Goal: Task Accomplishment & Management: Use online tool/utility

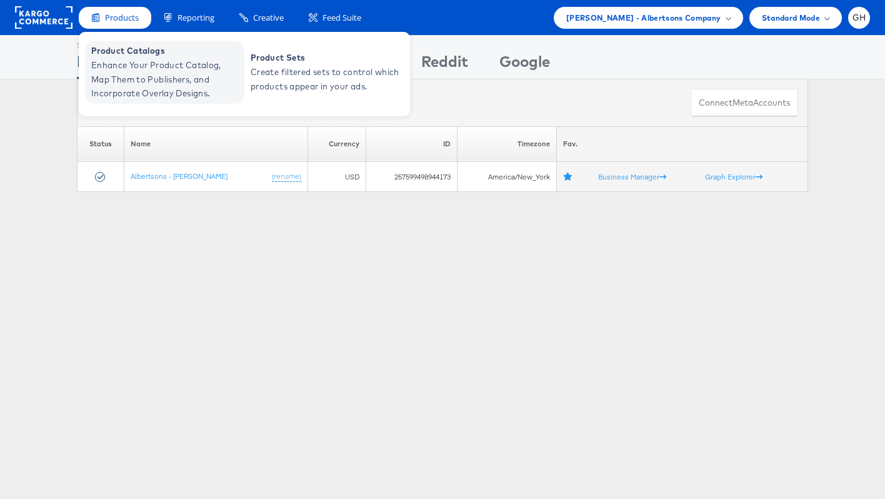
click at [158, 74] on span "Enhance Your Product Catalog, Map Them to Publishers, and Incorporate Overlay D…" at bounding box center [166, 79] width 150 height 43
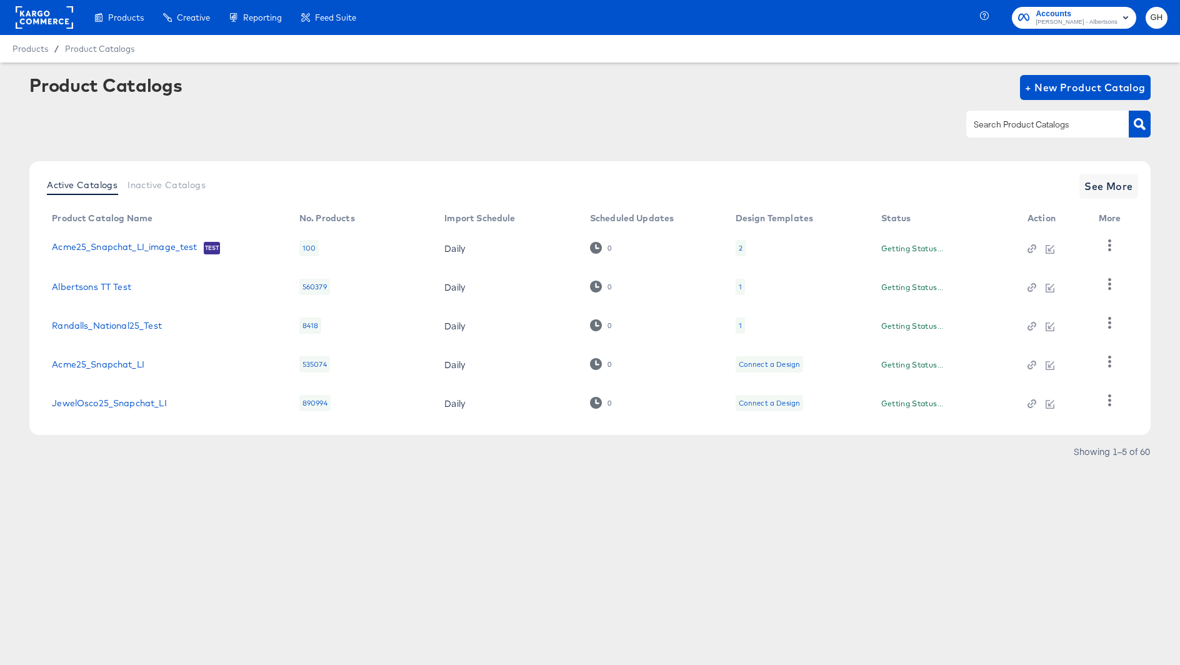
click at [1027, 128] on input "text" at bounding box center [1038, 125] width 133 height 14
type input "albert"
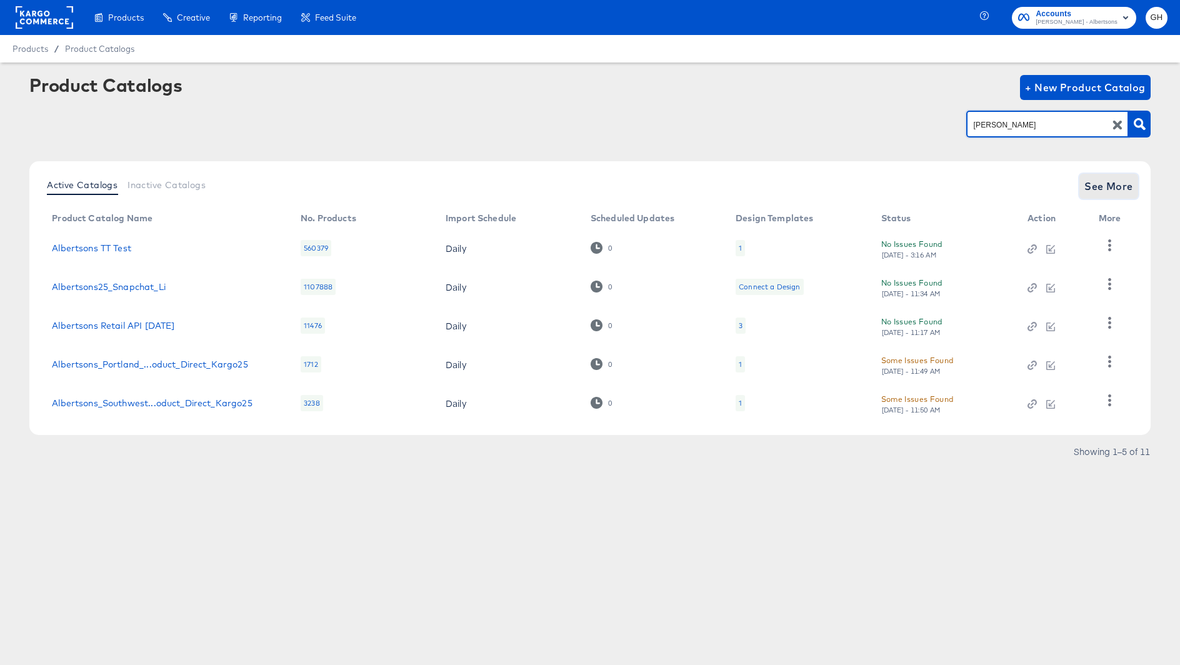
click at [1103, 176] on button "See More" at bounding box center [1109, 186] width 59 height 25
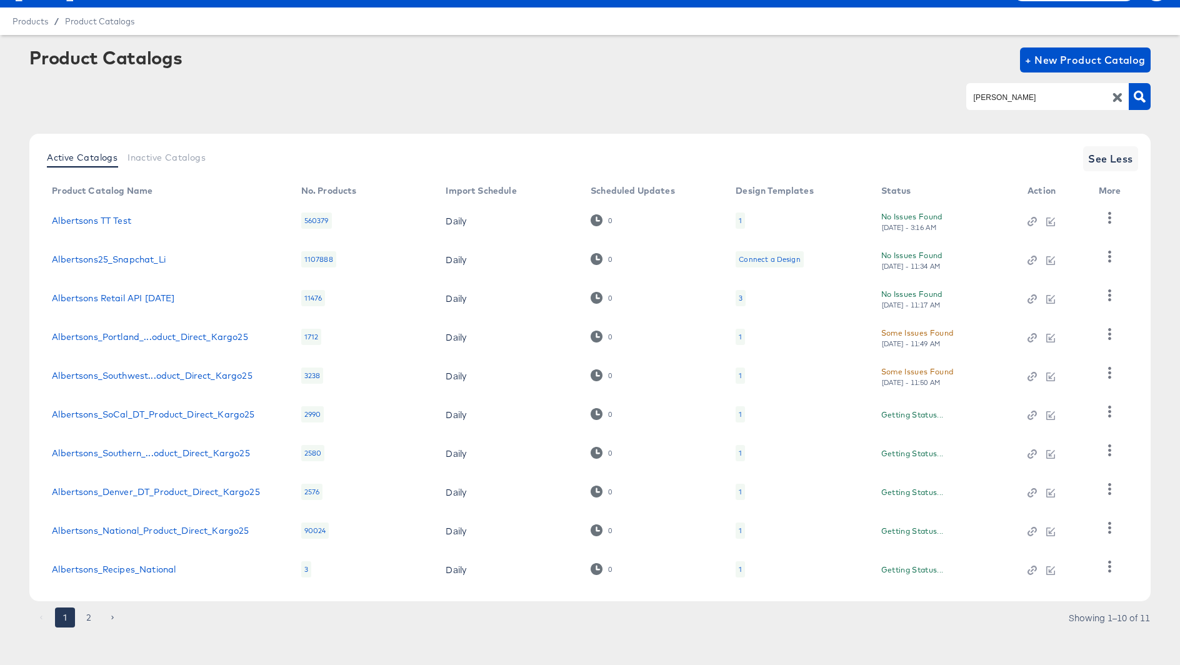
scroll to position [34, 0]
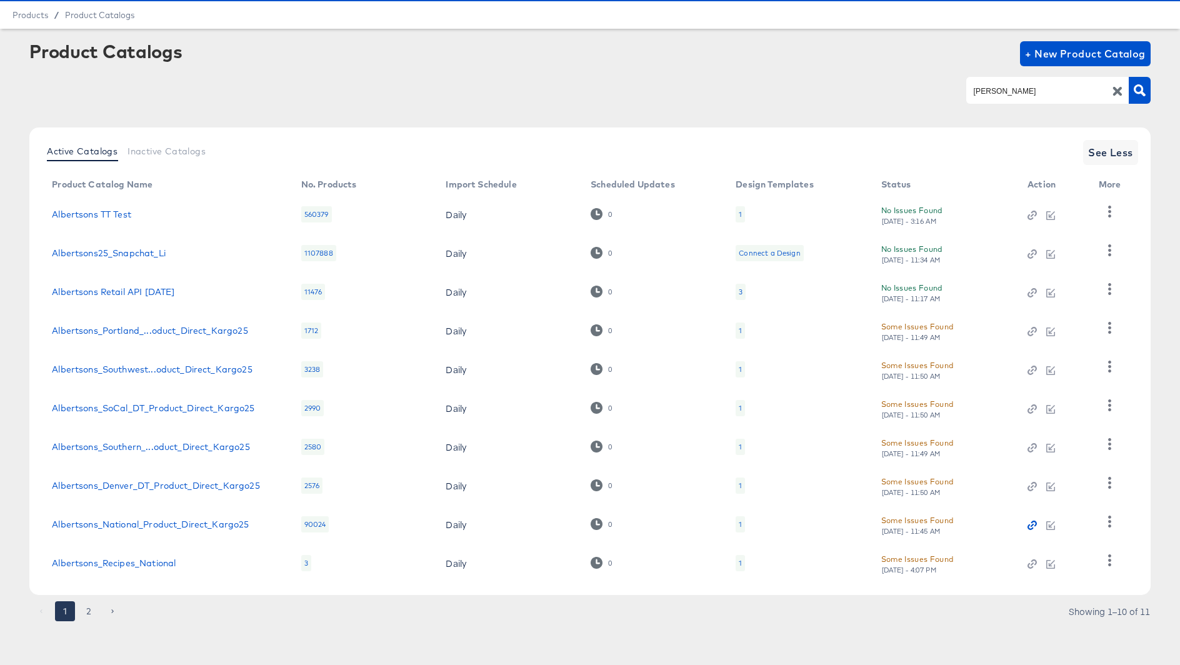
click at [1037, 525] on icon "button" at bounding box center [1032, 525] width 9 height 9
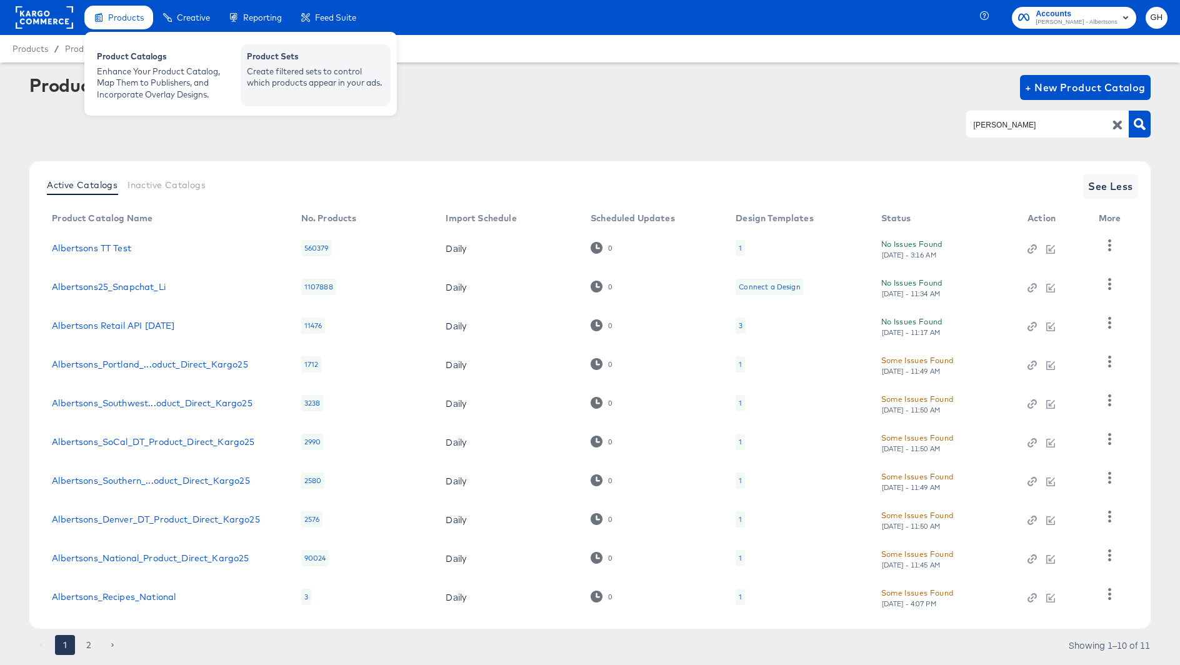
click at [276, 64] on div "Product Sets" at bounding box center [316, 58] width 138 height 15
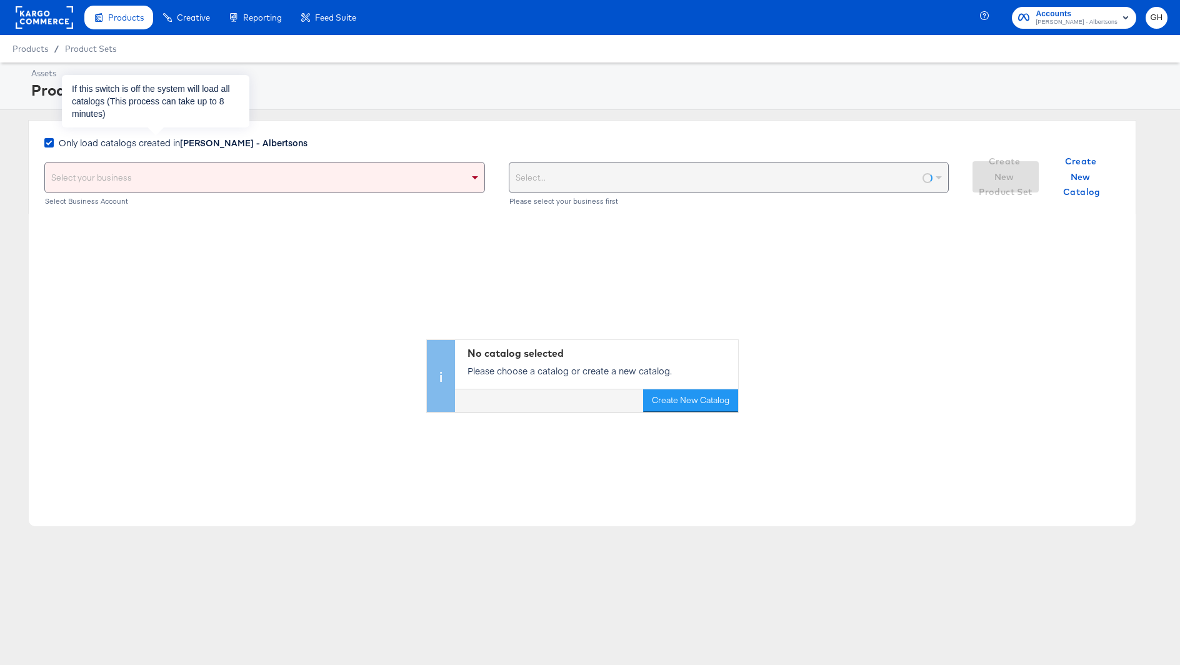
click at [154, 139] on span "Only load catalogs created in Merkle - Albertsons" at bounding box center [183, 142] width 249 height 13
click at [0, 0] on input "Only load catalogs created in Merkle - Albertsons" at bounding box center [0, 0] width 0 height 0
click at [154, 164] on div "Select your business" at bounding box center [265, 178] width 440 height 30
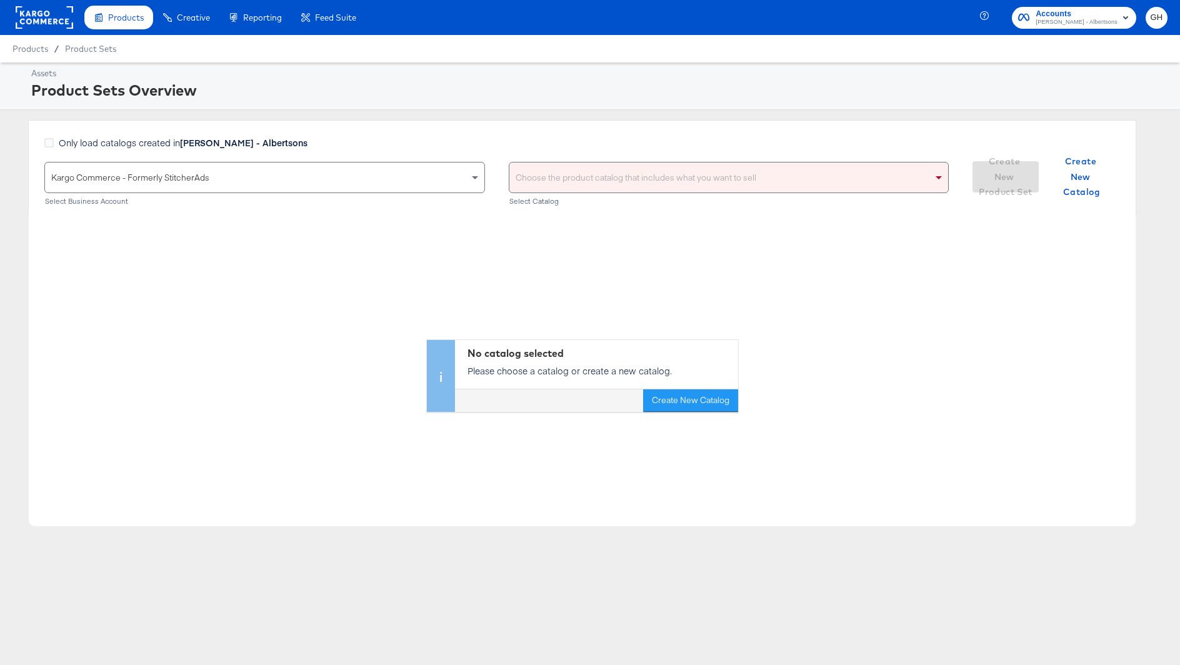
click at [567, 171] on div "Choose the product catalog that includes what you want to sell" at bounding box center [730, 178] width 440 height 30
type input "albertsons"
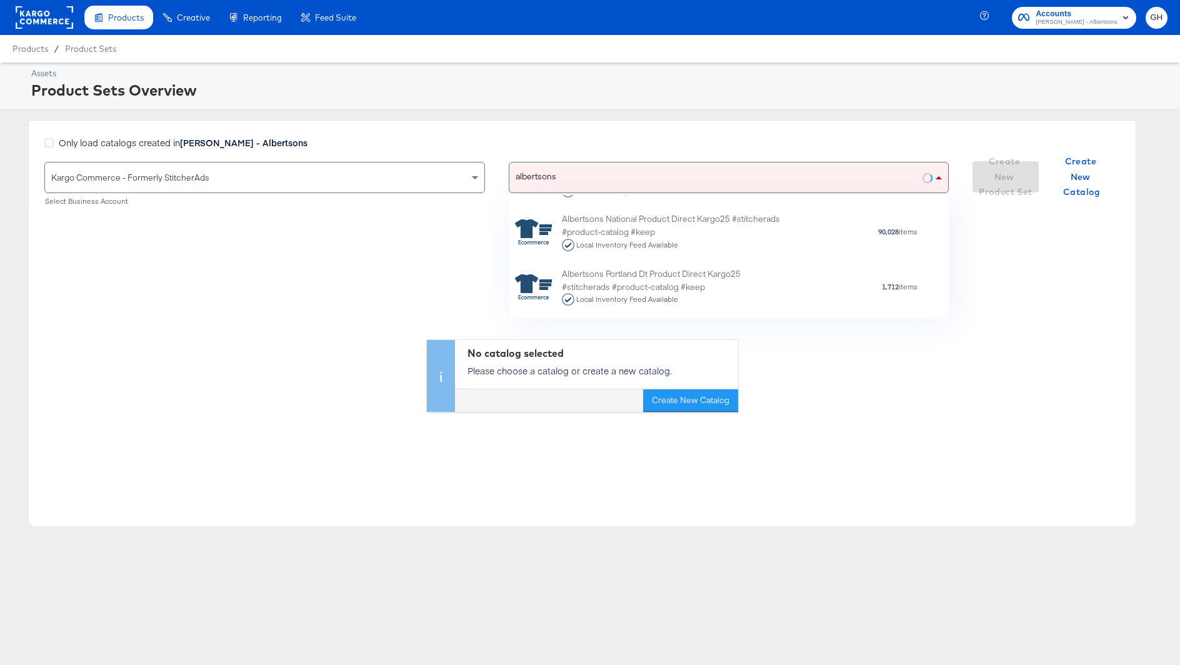
scroll to position [138, 0]
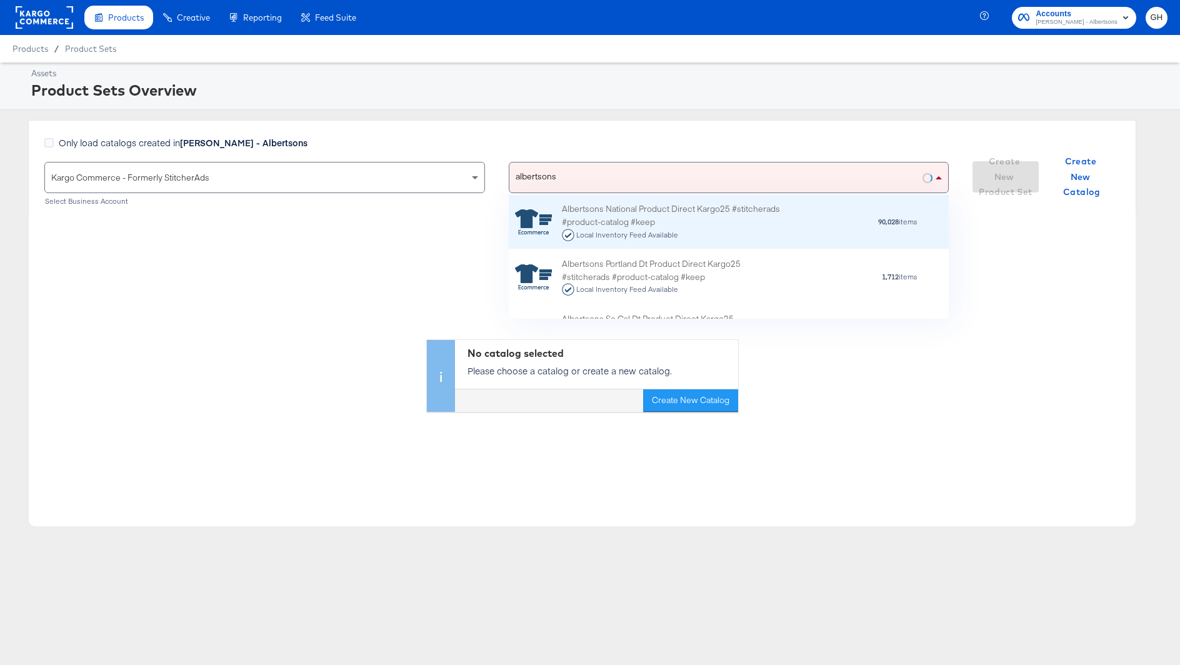
click at [615, 215] on div "Albertsons National Product Direct Kargo25 #stitcherads #product-catalog #keep …" at bounding box center [671, 222] width 219 height 39
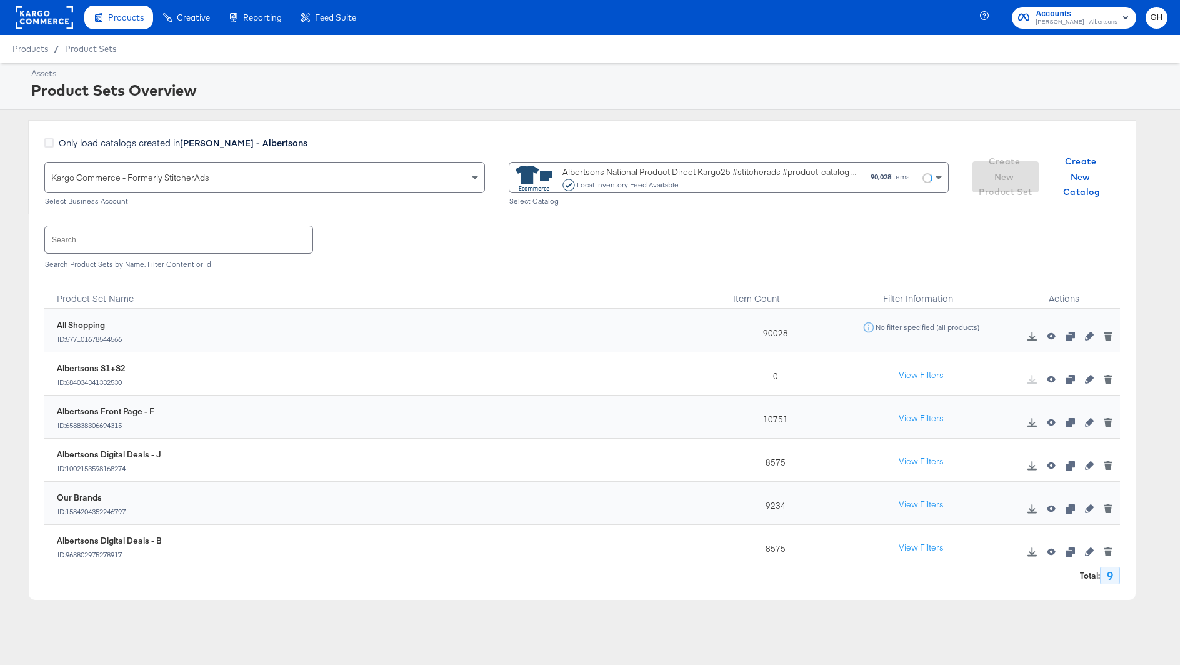
click at [1090, 377] on icon "button" at bounding box center [1089, 379] width 9 height 9
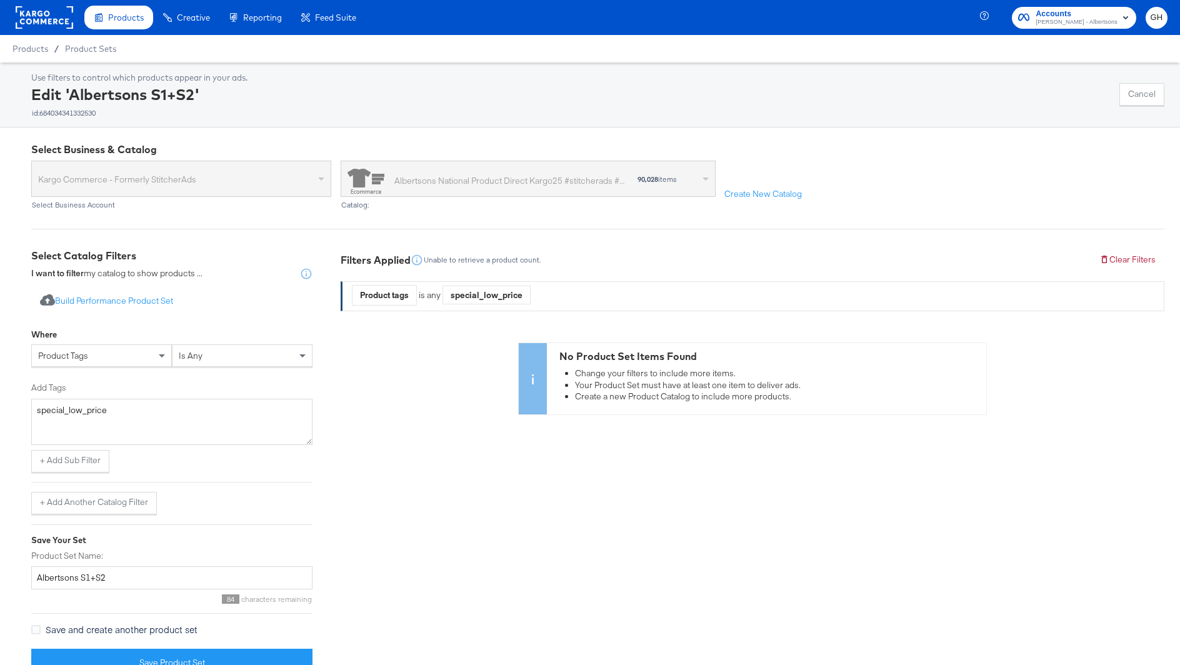
scroll to position [24, 0]
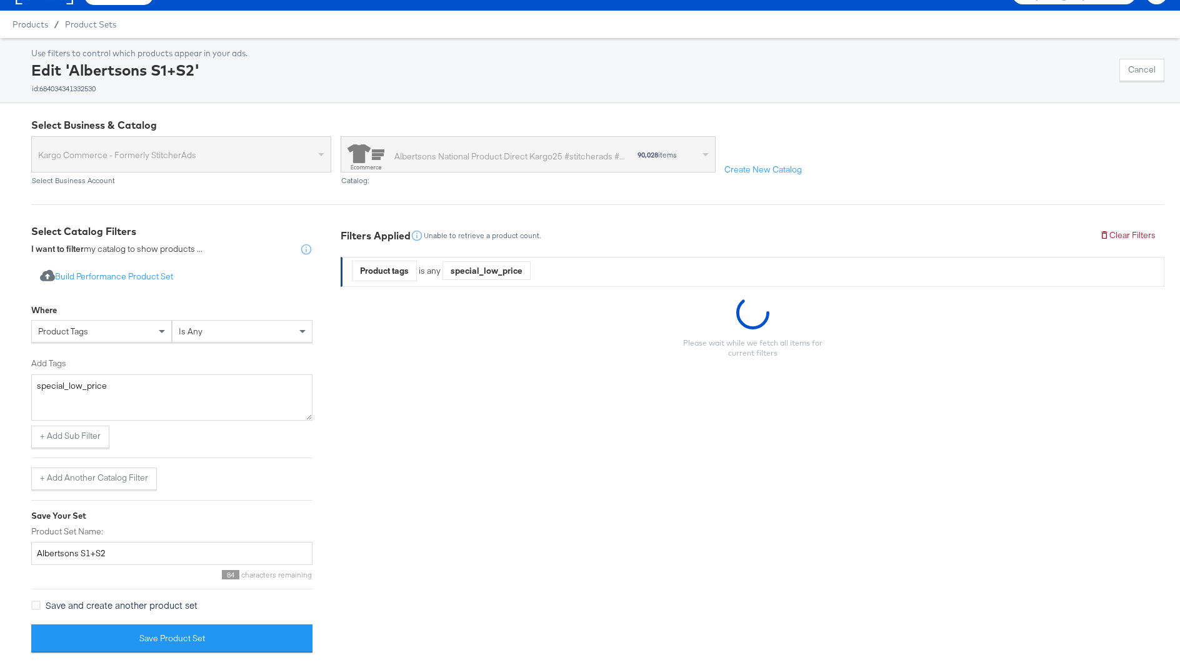
click at [144, 329] on div "product tags" at bounding box center [101, 331] width 139 height 21
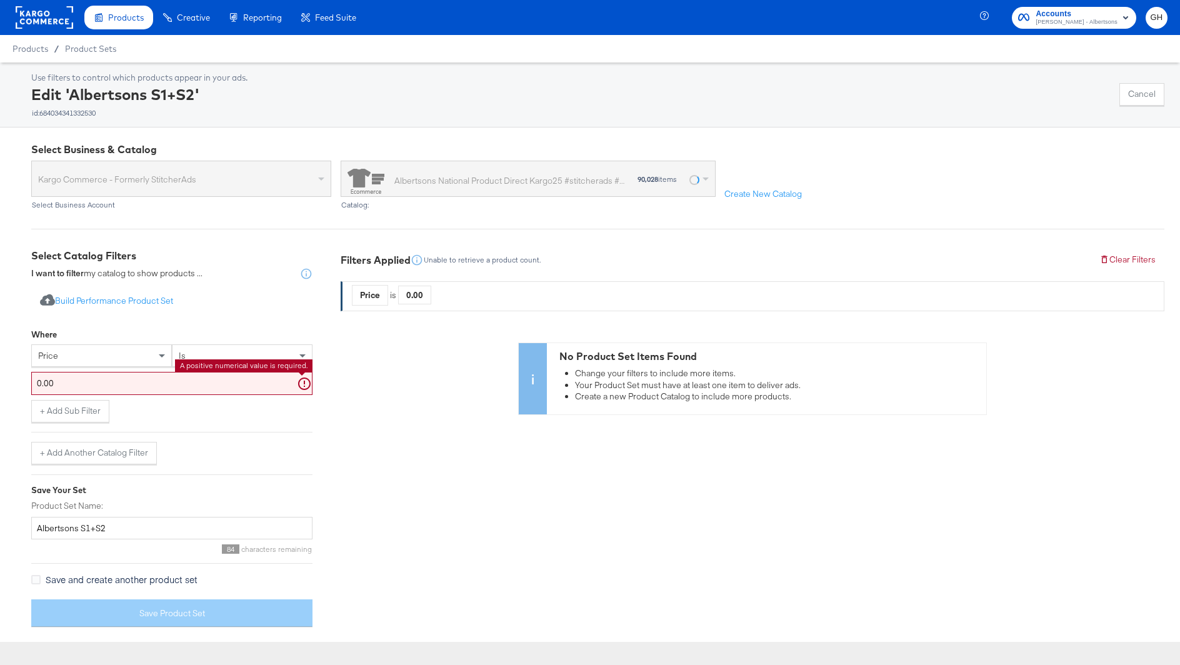
scroll to position [0, 0]
click at [202, 351] on div "is" at bounding box center [242, 355] width 139 height 21
click at [158, 388] on input "0.00" at bounding box center [171, 383] width 281 height 23
type input "10.00"
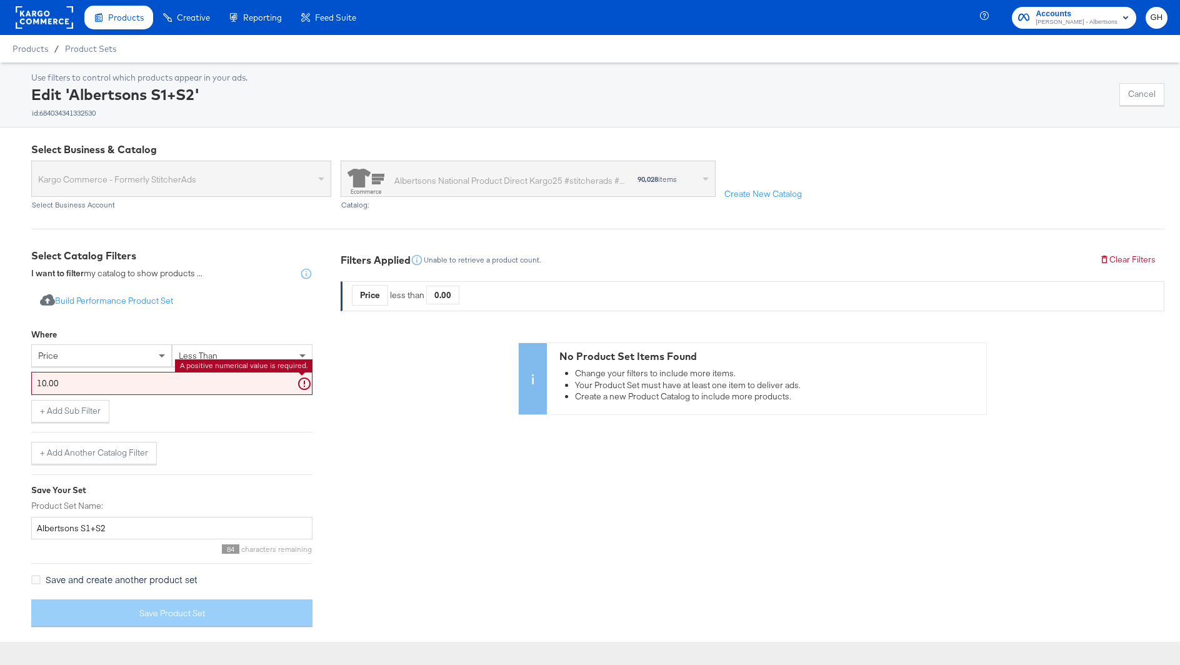
click at [217, 305] on div "Import product data from Google Analytics to generate product set Build Perform…" at bounding box center [171, 301] width 281 height 23
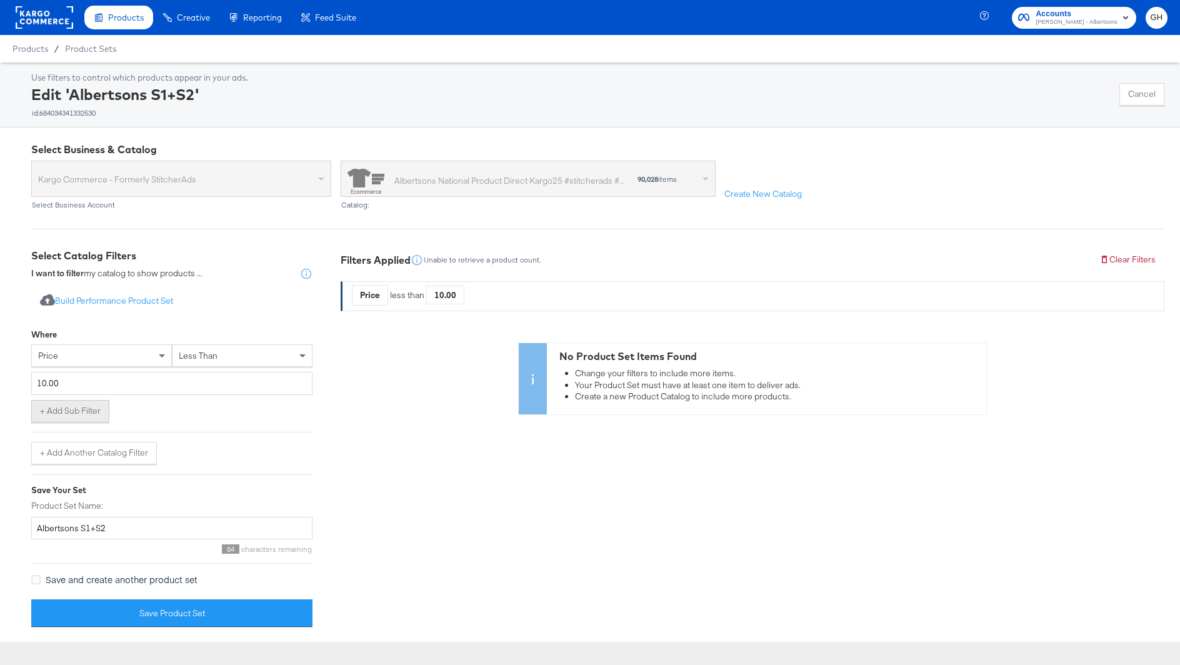
click at [49, 413] on button "+ Add Sub Filter" at bounding box center [70, 411] width 78 height 23
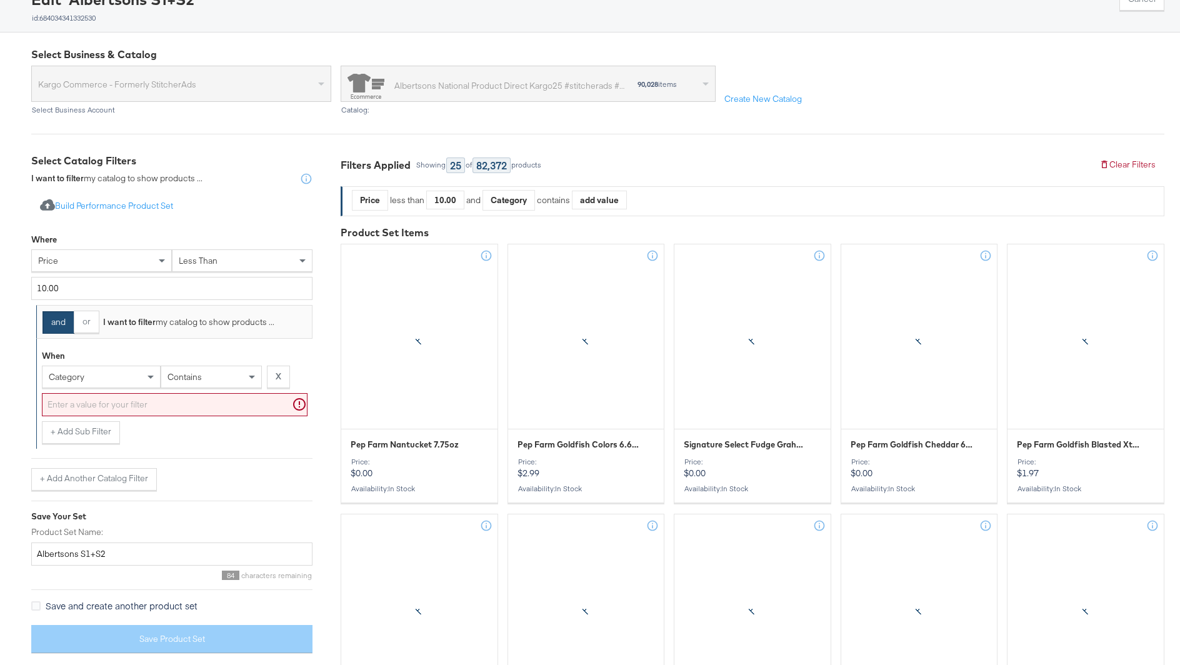
scroll to position [96, 0]
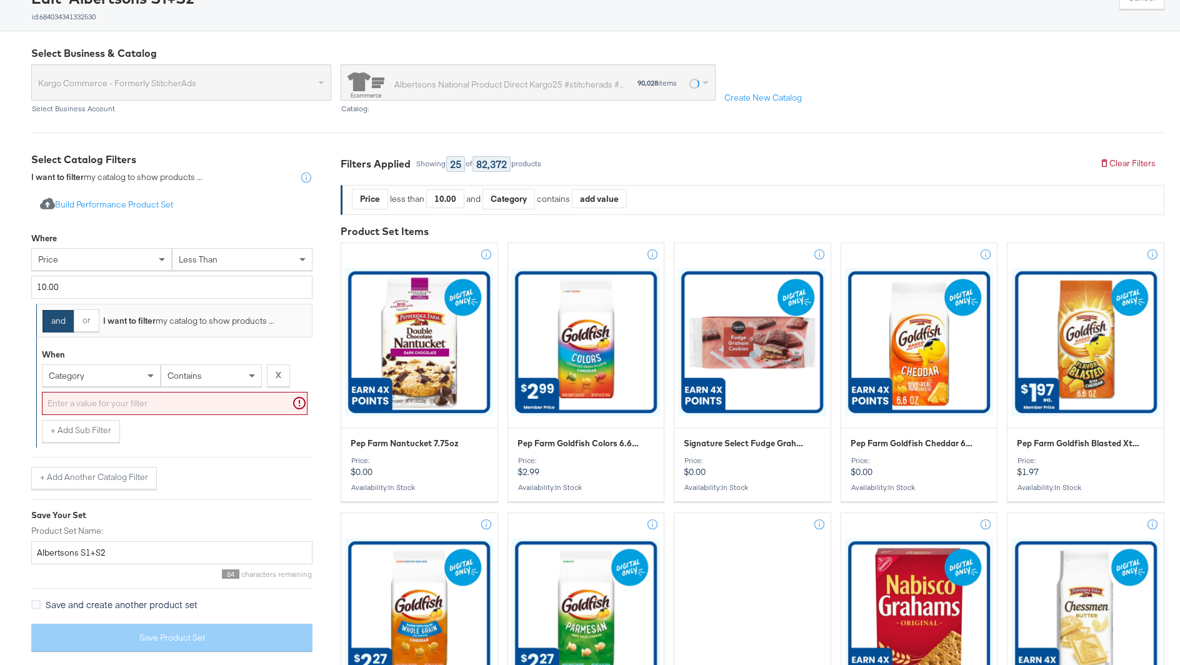
click at [98, 375] on div "category" at bounding box center [102, 375] width 118 height 21
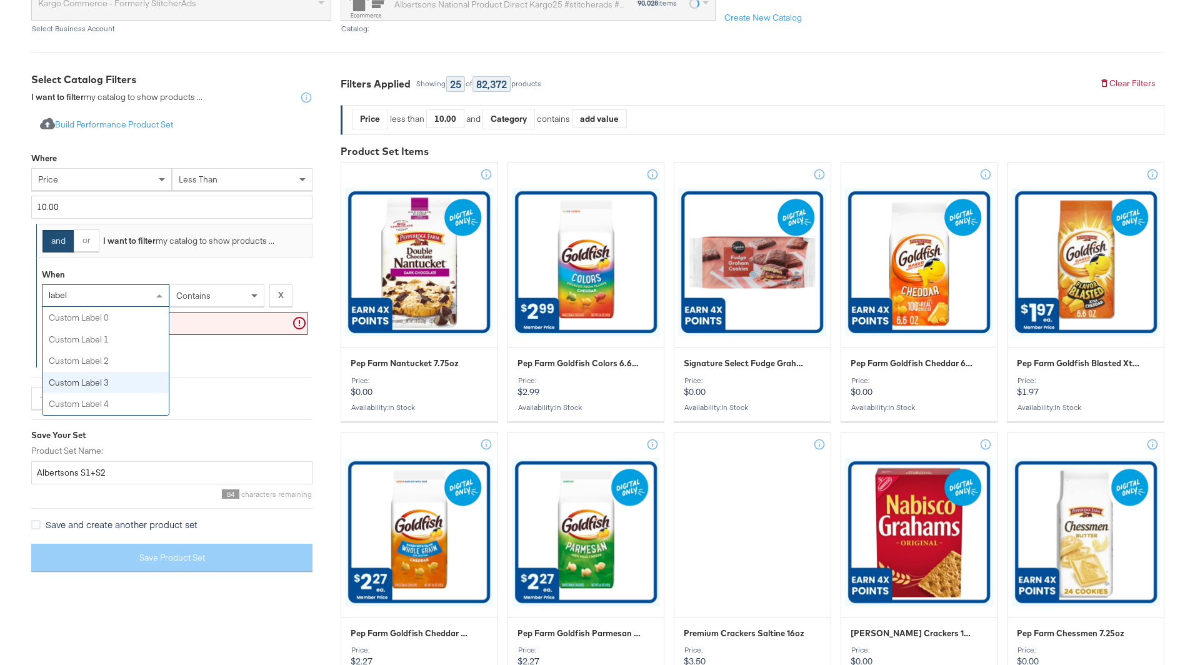
scroll to position [183, 0]
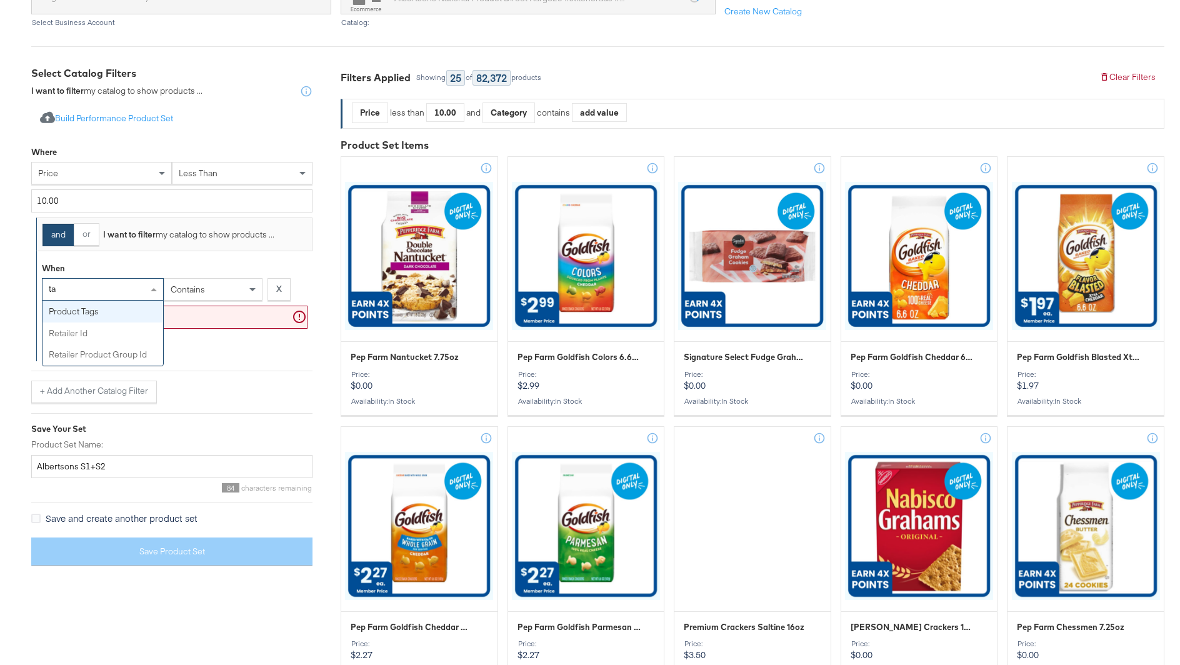
type input "tag"
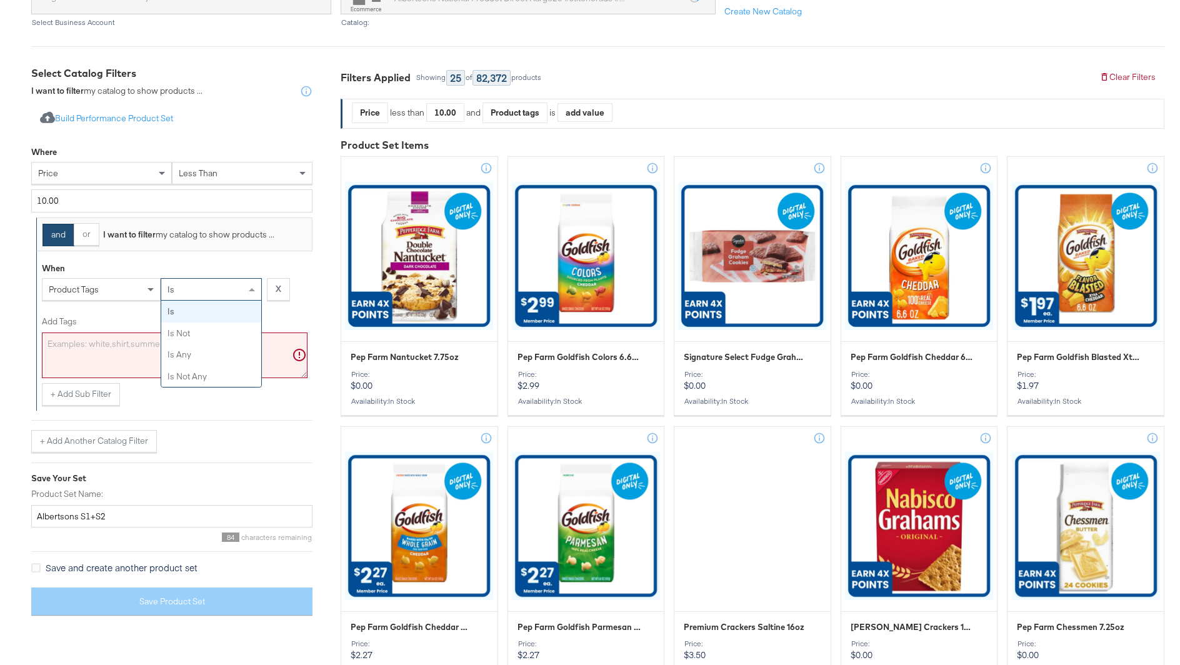
click at [194, 293] on div "is" at bounding box center [211, 289] width 100 height 21
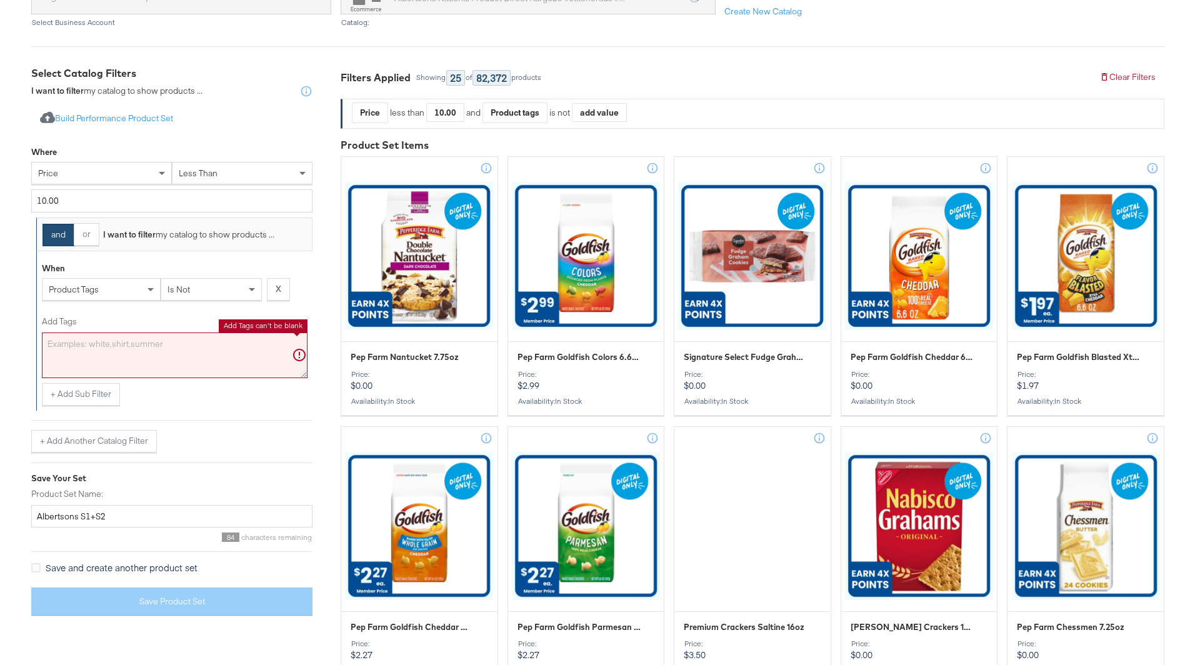
click at [188, 348] on textarea "Add Tags" at bounding box center [175, 356] width 266 height 46
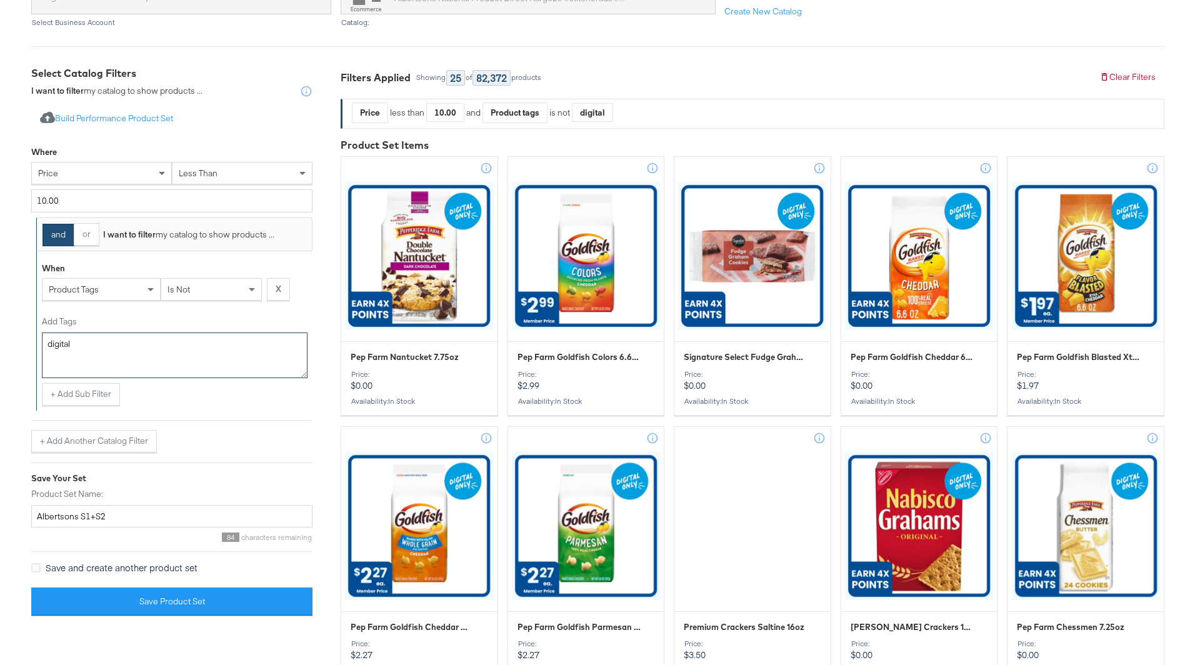
click at [157, 350] on textarea "digital" at bounding box center [175, 356] width 266 height 46
paste textarea "deal"
click at [176, 316] on div "Add Tags" at bounding box center [175, 322] width 266 height 12
click at [176, 333] on textarea "digideal" at bounding box center [175, 356] width 266 height 46
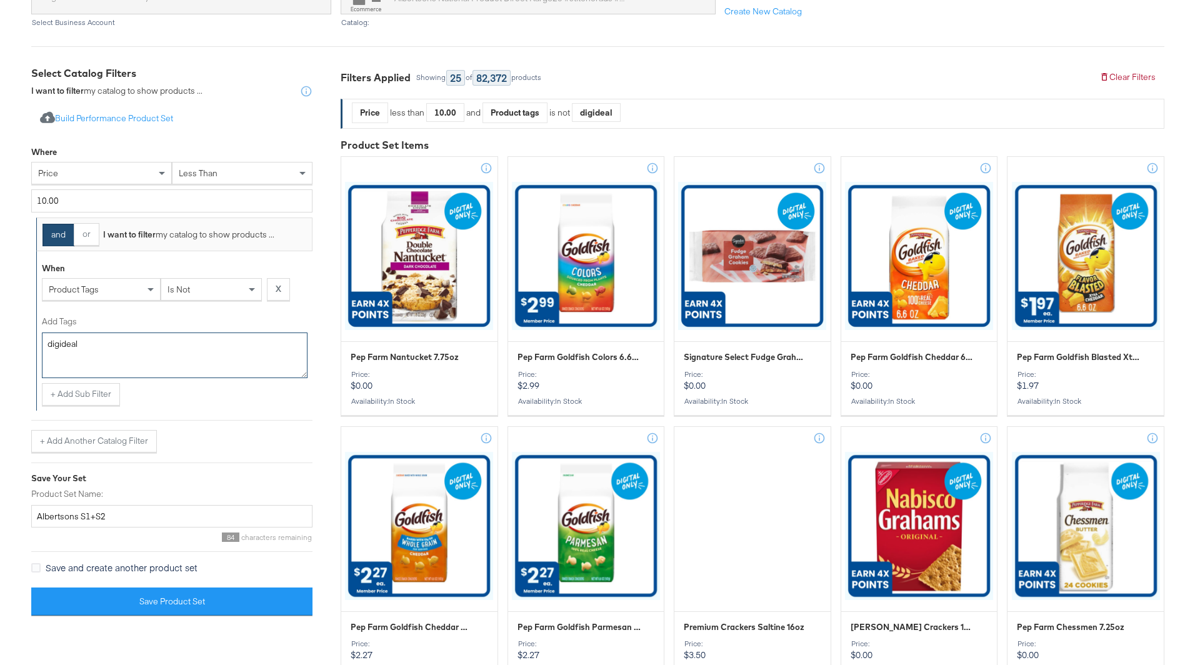
type textarea "digideal"
click at [178, 321] on div "Add Tags" at bounding box center [175, 322] width 266 height 12
click at [178, 333] on textarea "digideal" at bounding box center [175, 356] width 266 height 46
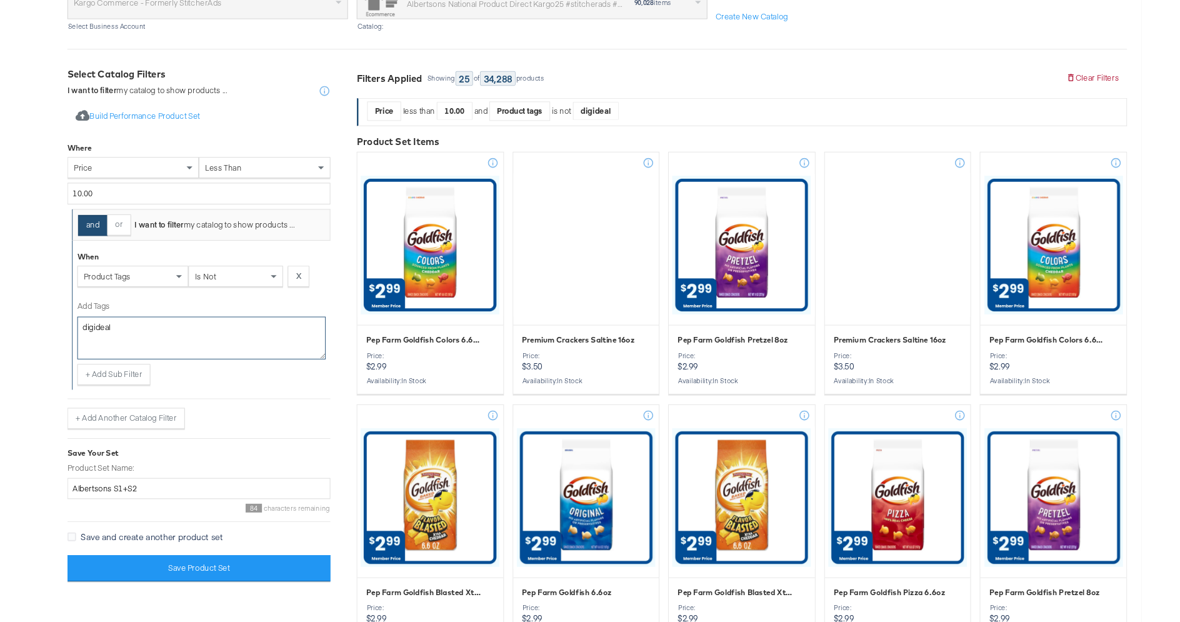
scroll to position [171, 0]
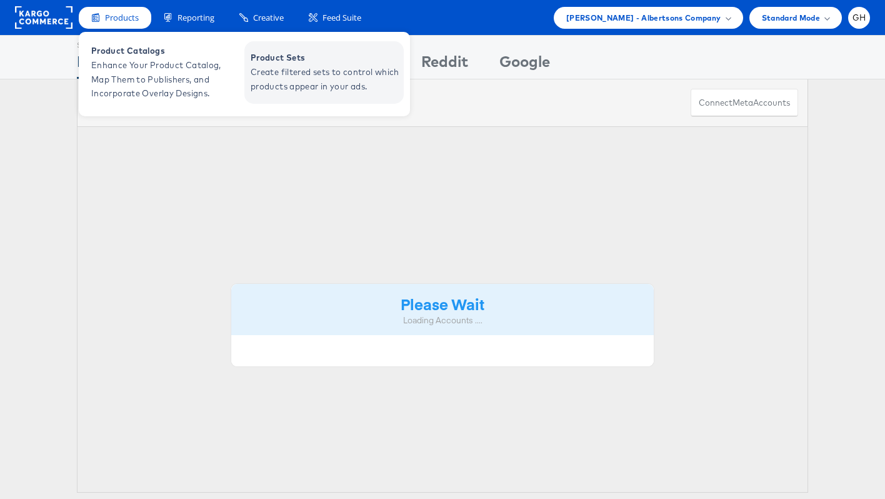
click at [263, 63] on span "Product Sets" at bounding box center [326, 58] width 150 height 14
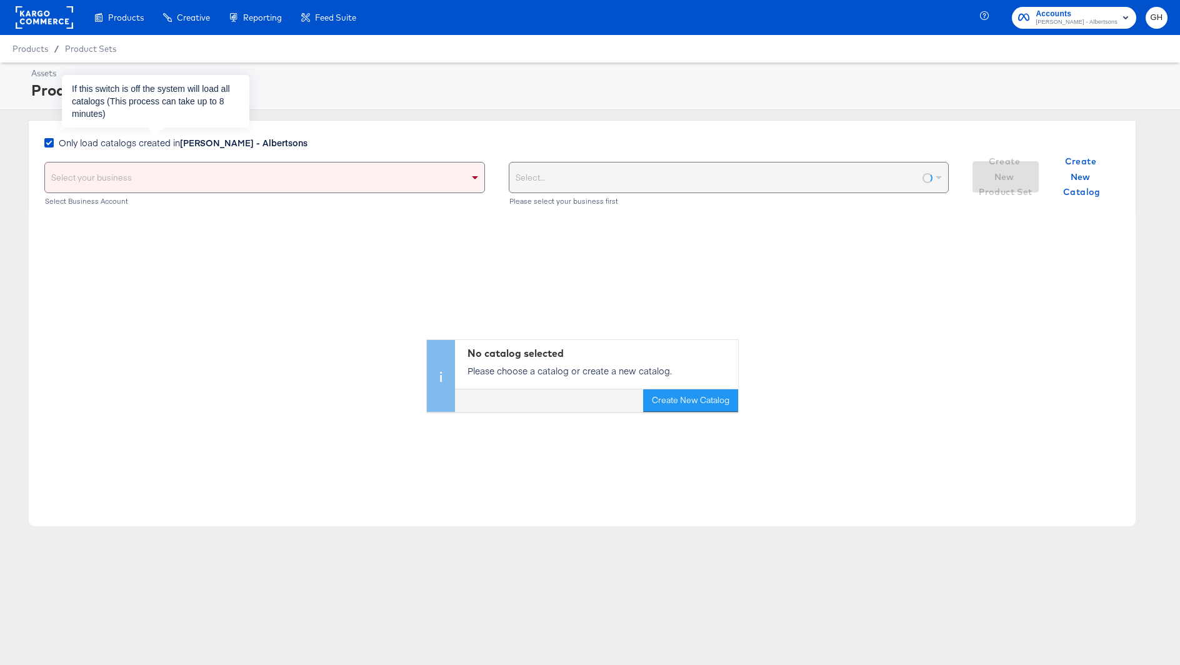
click at [258, 140] on strong "[PERSON_NAME] - Albertsons" at bounding box center [244, 142] width 128 height 13
click at [0, 0] on input "Only load catalogs created in [PERSON_NAME] - Albertsons" at bounding box center [0, 0] width 0 height 0
click at [258, 176] on div "Select your business" at bounding box center [265, 178] width 440 height 30
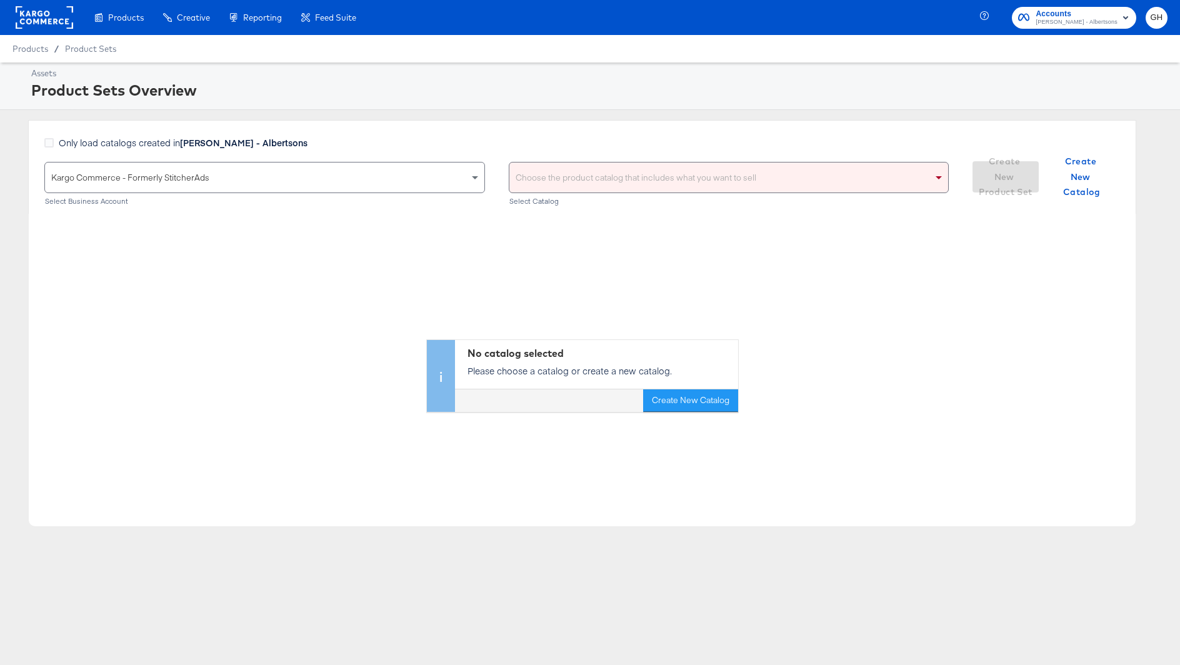
click at [635, 172] on div "Choose the product catalog that includes what you want to sell" at bounding box center [730, 178] width 440 height 30
type input "albertsons"
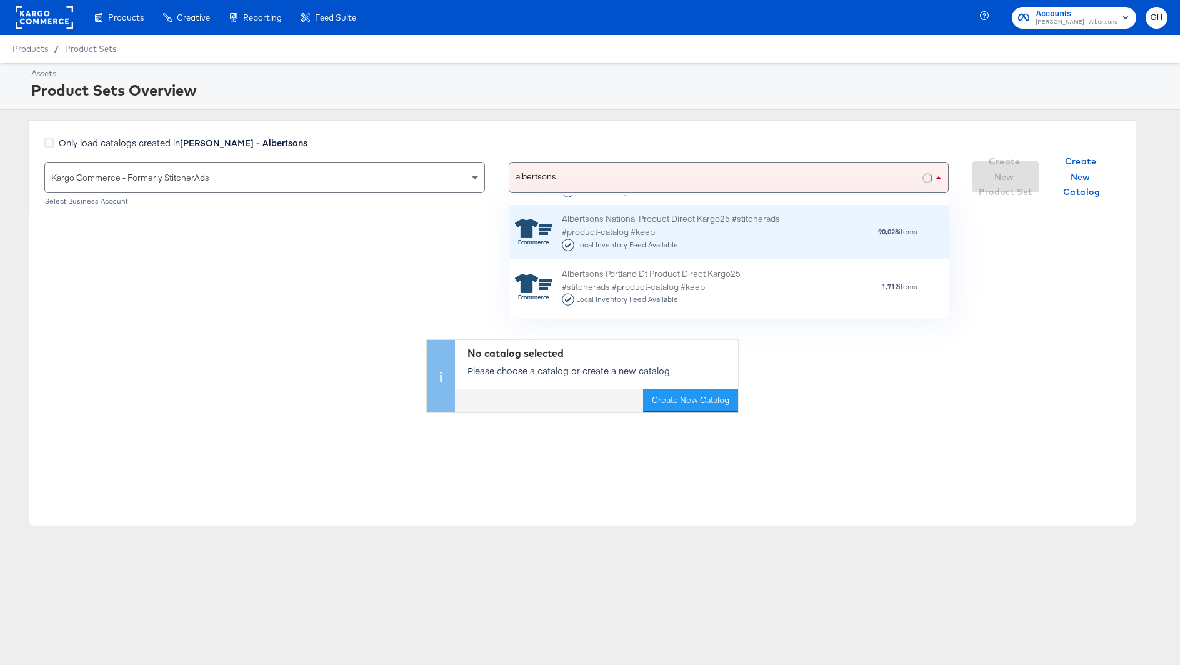
scroll to position [129, 0]
click at [659, 231] on div "Albertsons National Product Direct Kargo25 #stitcherads #product-catalog #keep …" at bounding box center [671, 231] width 219 height 39
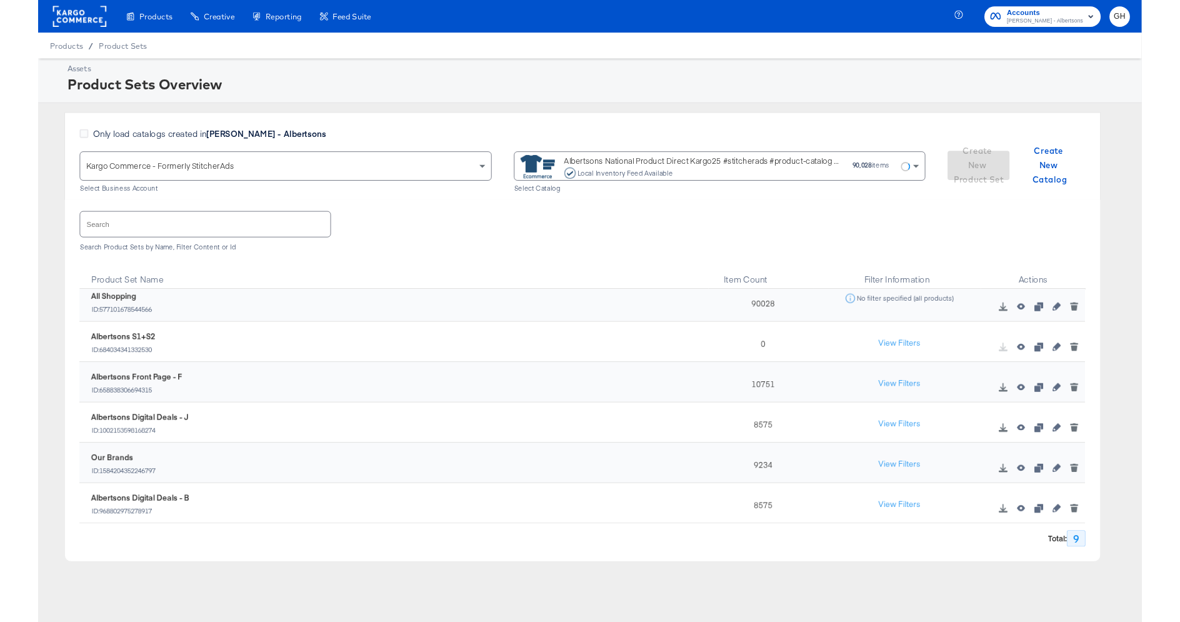
scroll to position [14, 0]
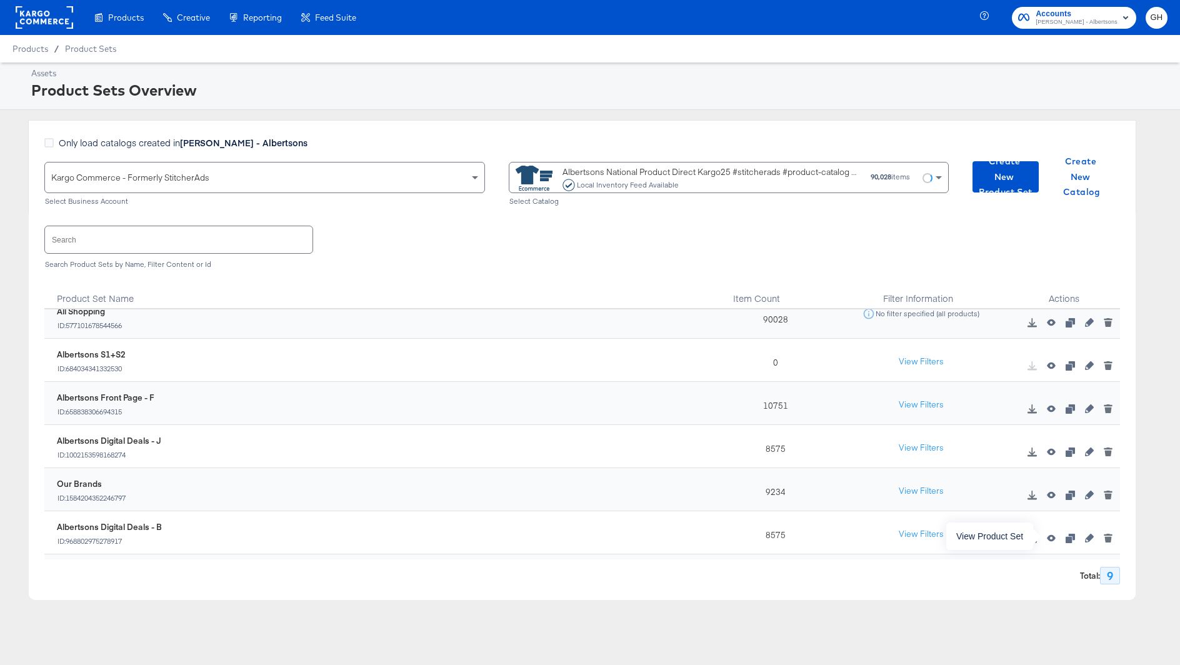
click at [1052, 540] on icon "button" at bounding box center [1051, 538] width 9 height 7
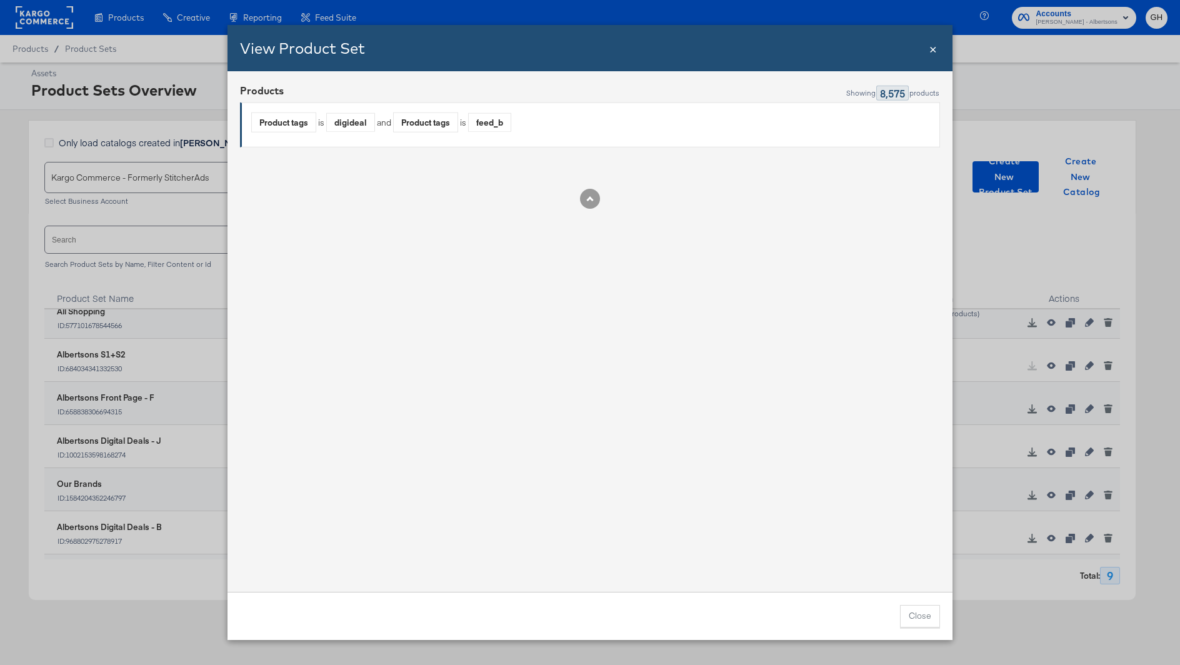
click at [361, 123] on div "digideal" at bounding box center [351, 122] width 48 height 19
copy div "digideal"
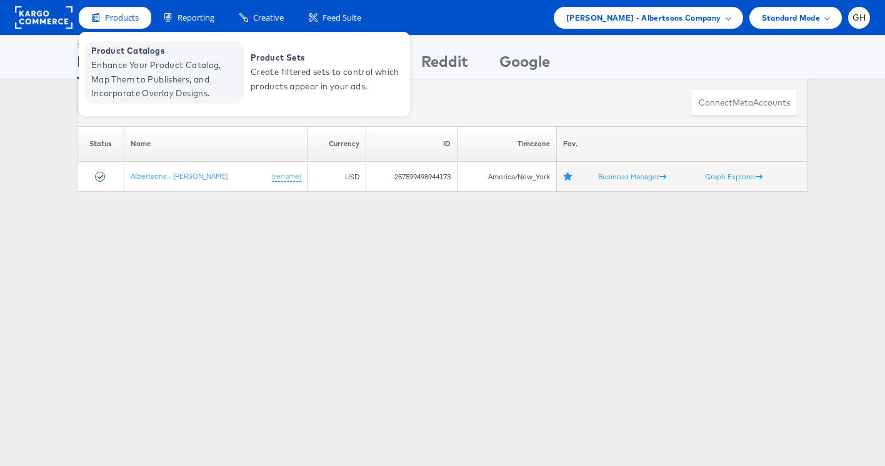
click at [123, 73] on span "Enhance Your Product Catalog, Map Them to Publishers, and Incorporate Overlay D…" at bounding box center [166, 79] width 150 height 43
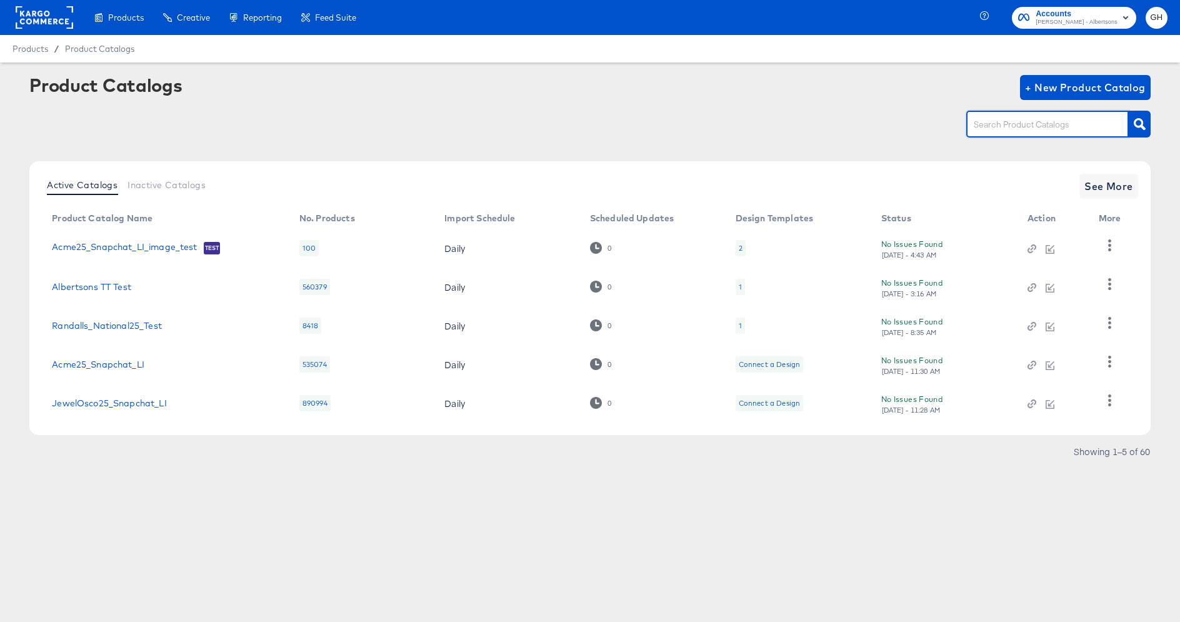
click at [992, 119] on input "text" at bounding box center [1038, 125] width 133 height 14
type input "snapchat"
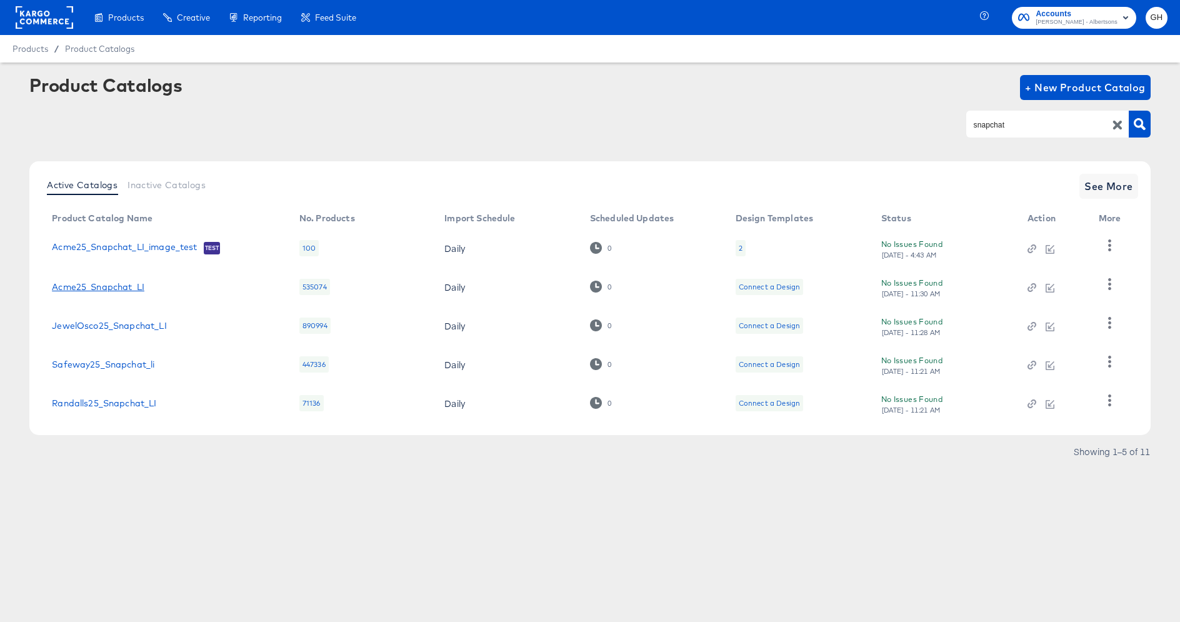
click at [134, 285] on link "Acme25_Snapchat_LI" at bounding box center [98, 287] width 93 height 10
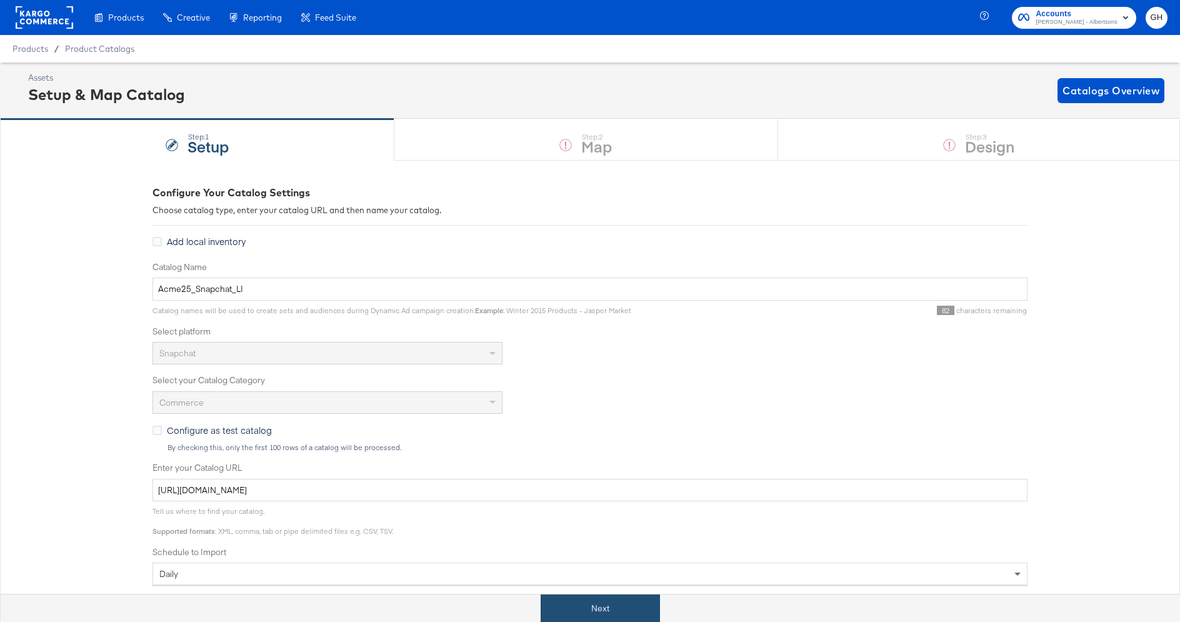
click at [573, 608] on button "Next" at bounding box center [600, 609] width 119 height 28
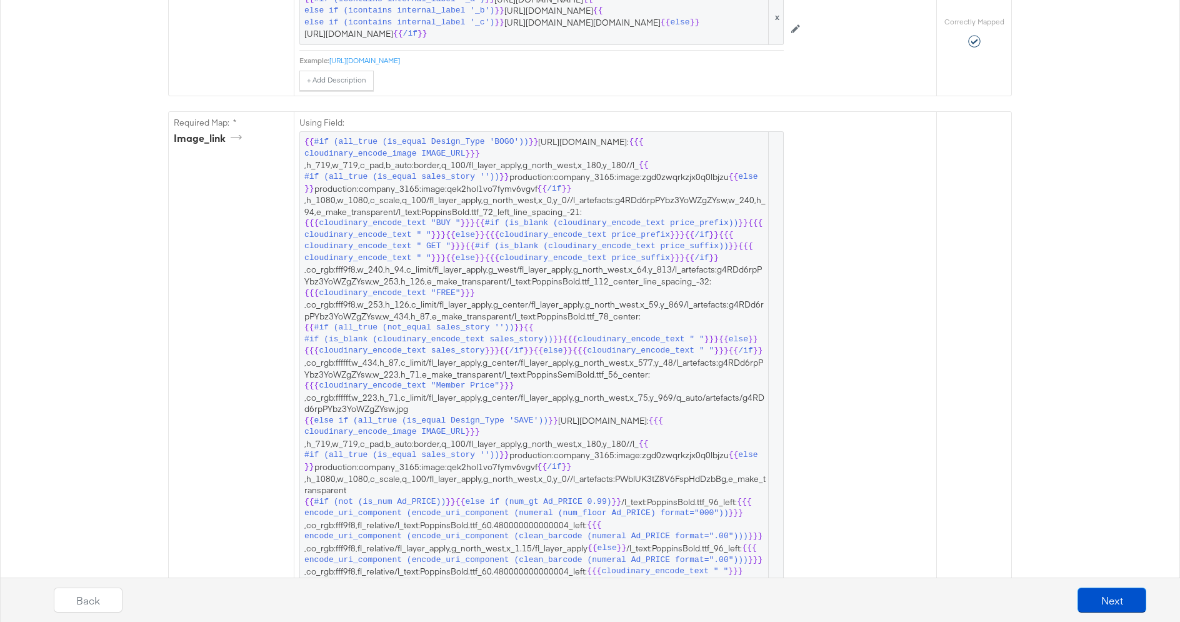
scroll to position [631, 0]
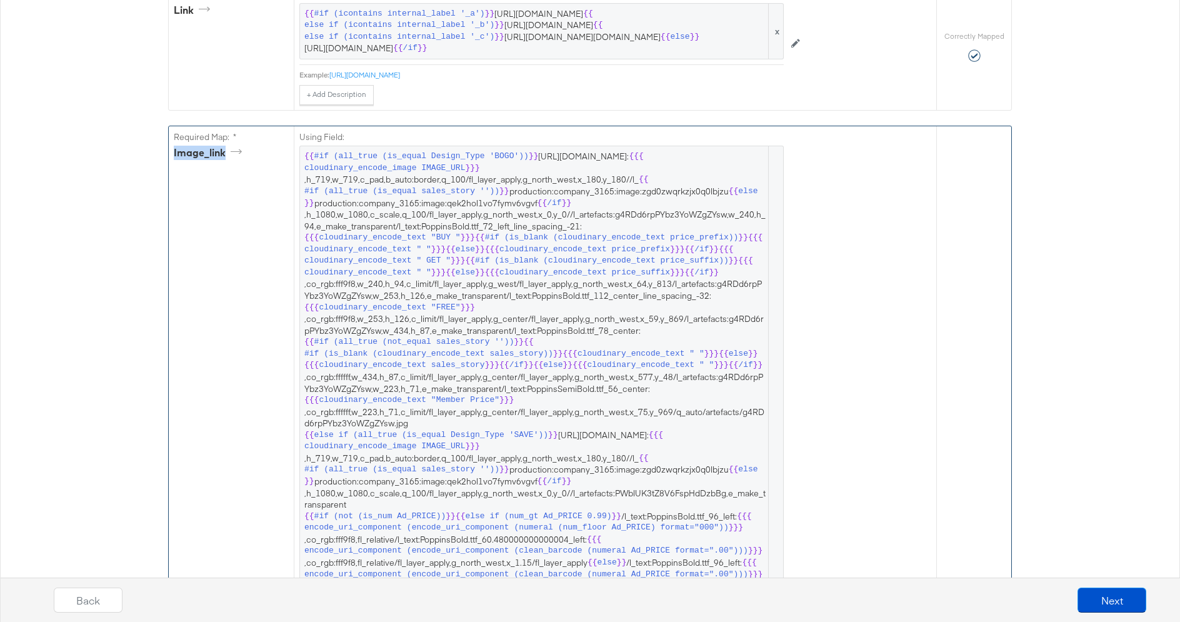
drag, startPoint x: 173, startPoint y: 168, endPoint x: 250, endPoint y: 167, distance: 77.5
click at [250, 165] on div "image_link" at bounding box center [231, 155] width 115 height 19
drag, startPoint x: 173, startPoint y: 170, endPoint x: 284, endPoint y: 175, distance: 110.8
click at [284, 165] on div "image_link" at bounding box center [231, 155] width 115 height 19
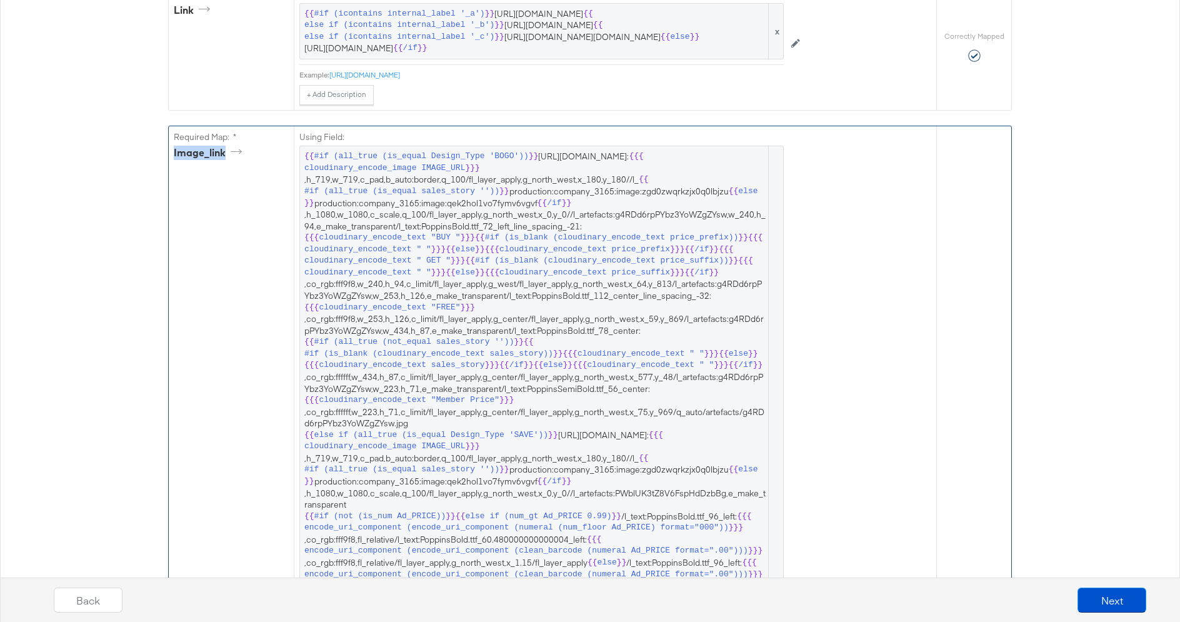
click at [284, 165] on div "image_link" at bounding box center [231, 155] width 115 height 19
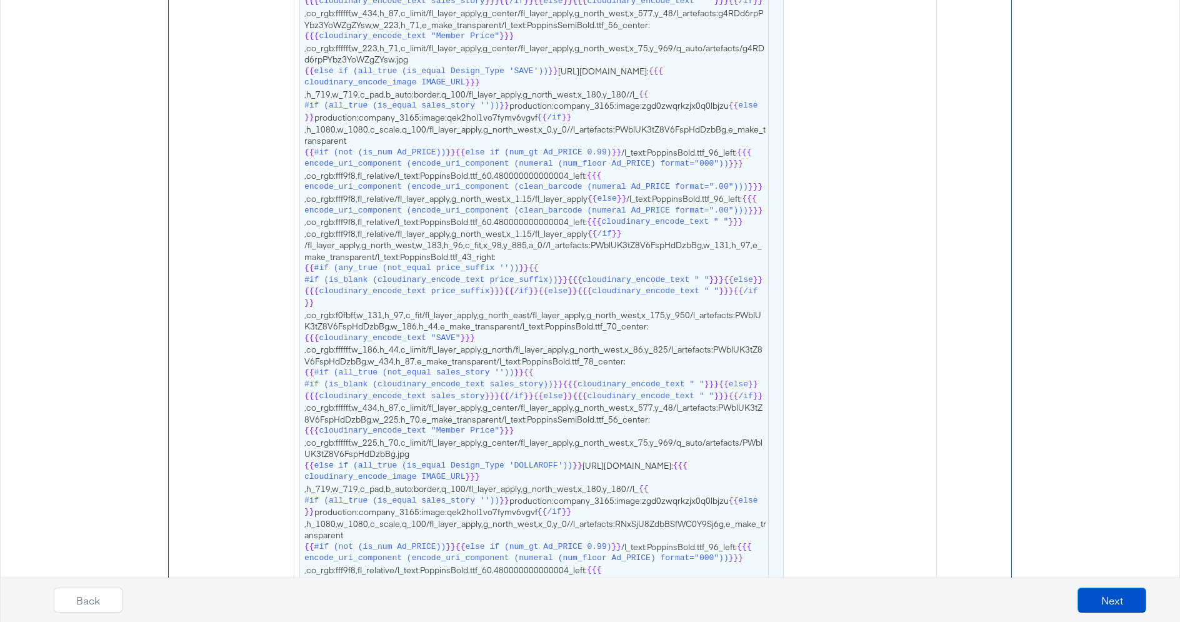
scroll to position [0, 0]
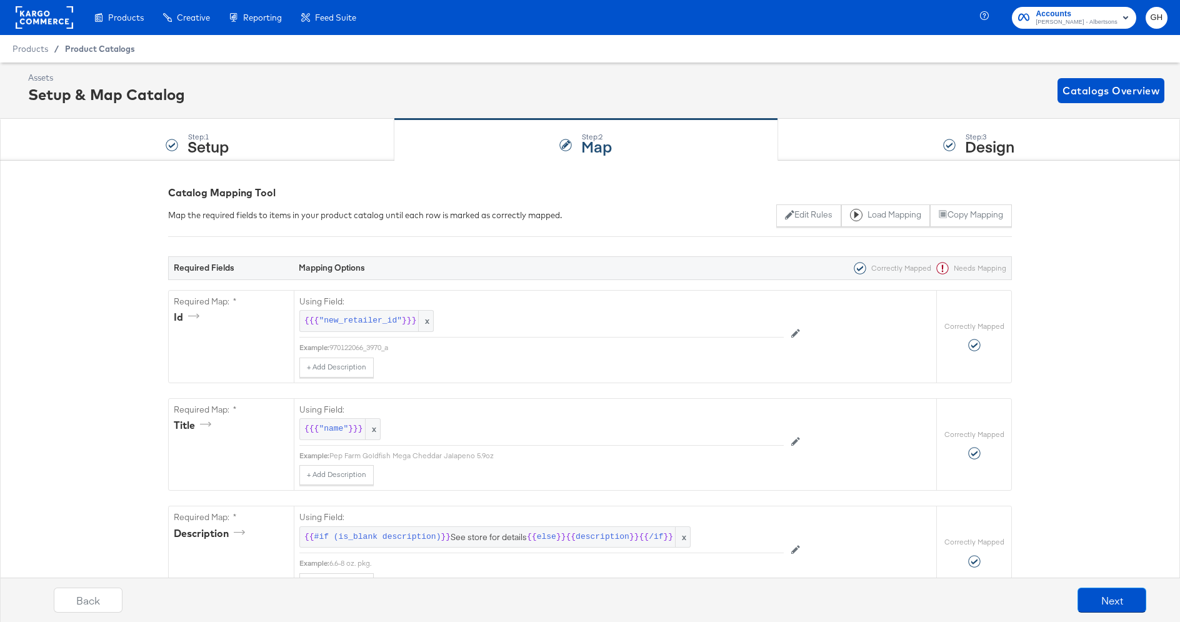
click at [66, 46] on span "Product Catalogs" at bounding box center [100, 49] width 70 height 10
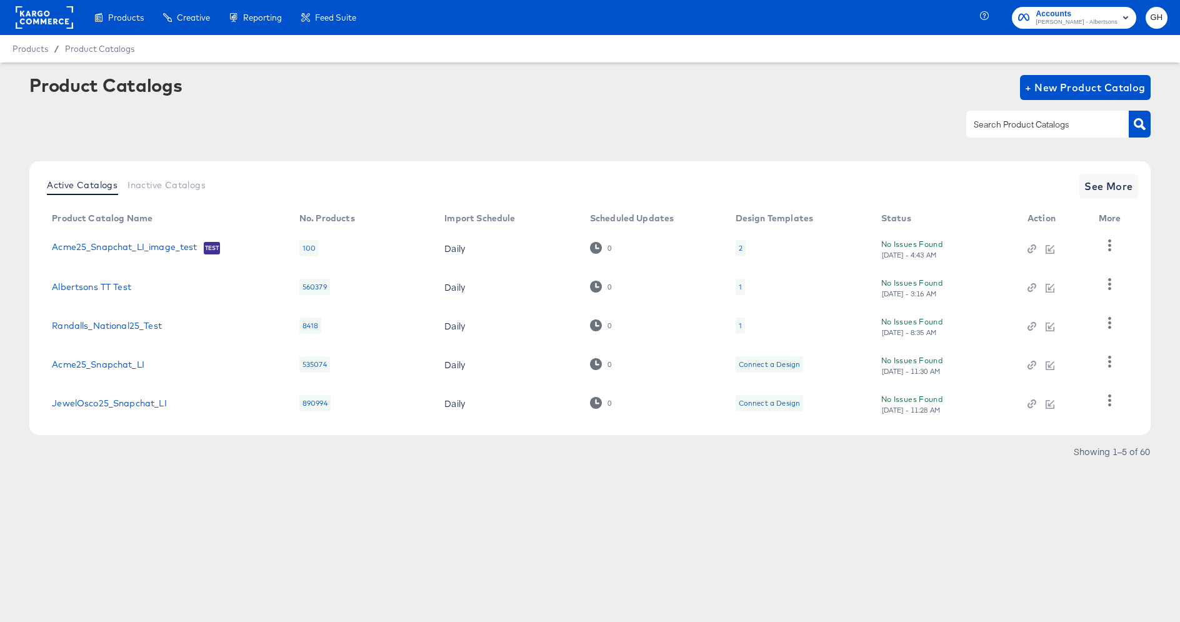
click at [990, 115] on div at bounding box center [1048, 124] width 163 height 26
type input "snapchat"
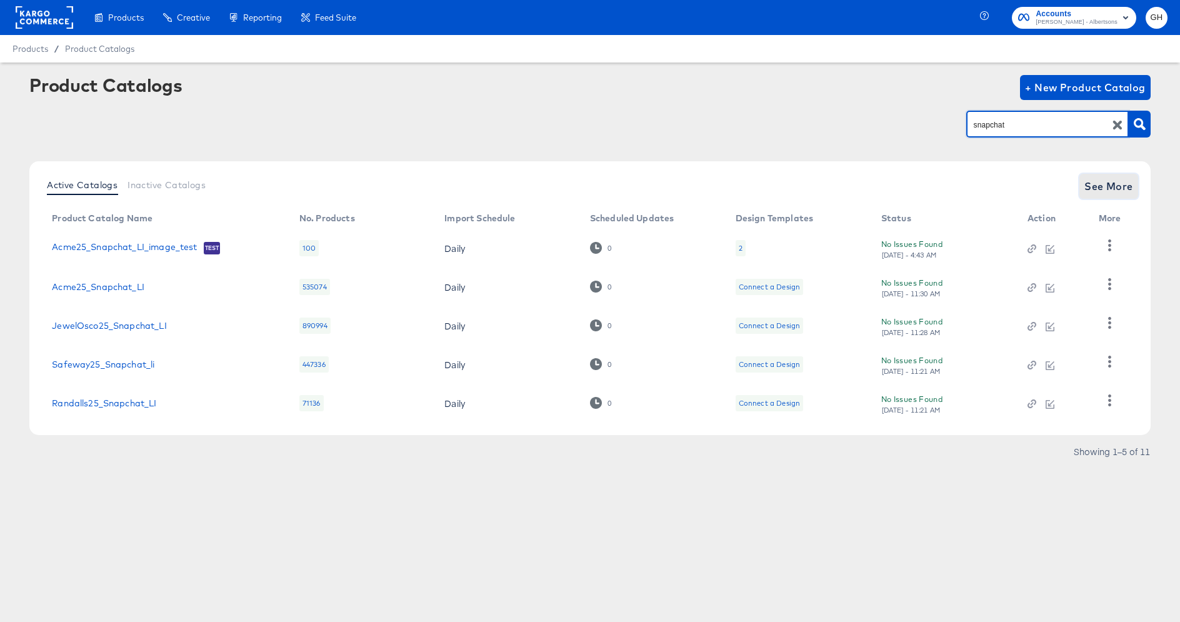
click at [1098, 191] on span "See More" at bounding box center [1109, 187] width 49 height 18
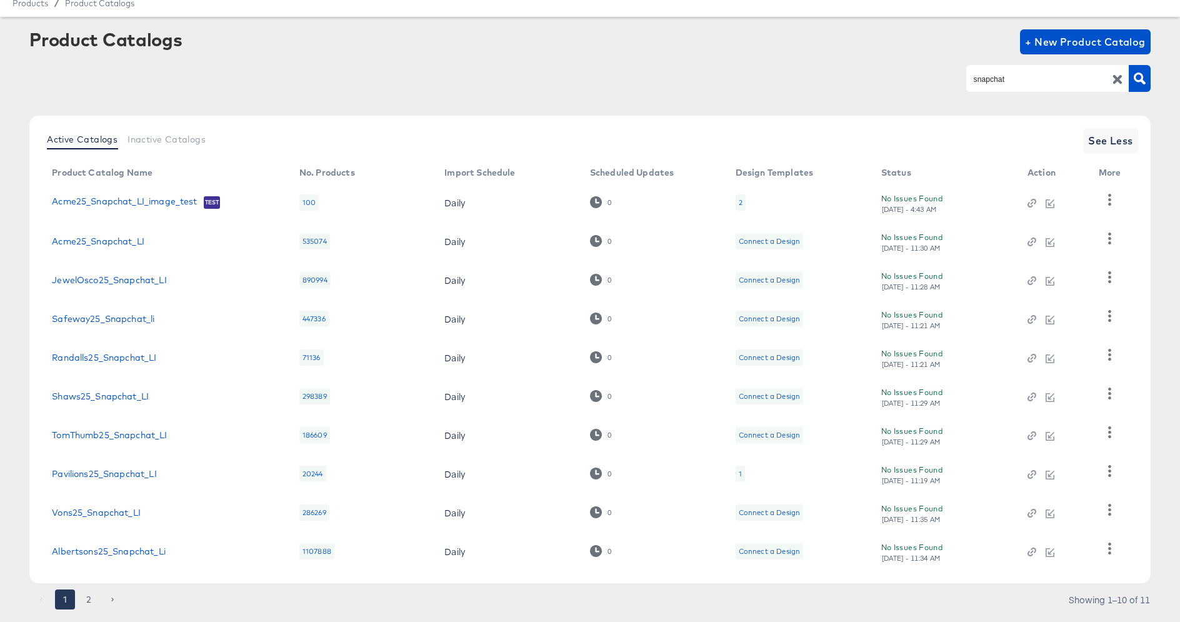
scroll to position [77, 0]
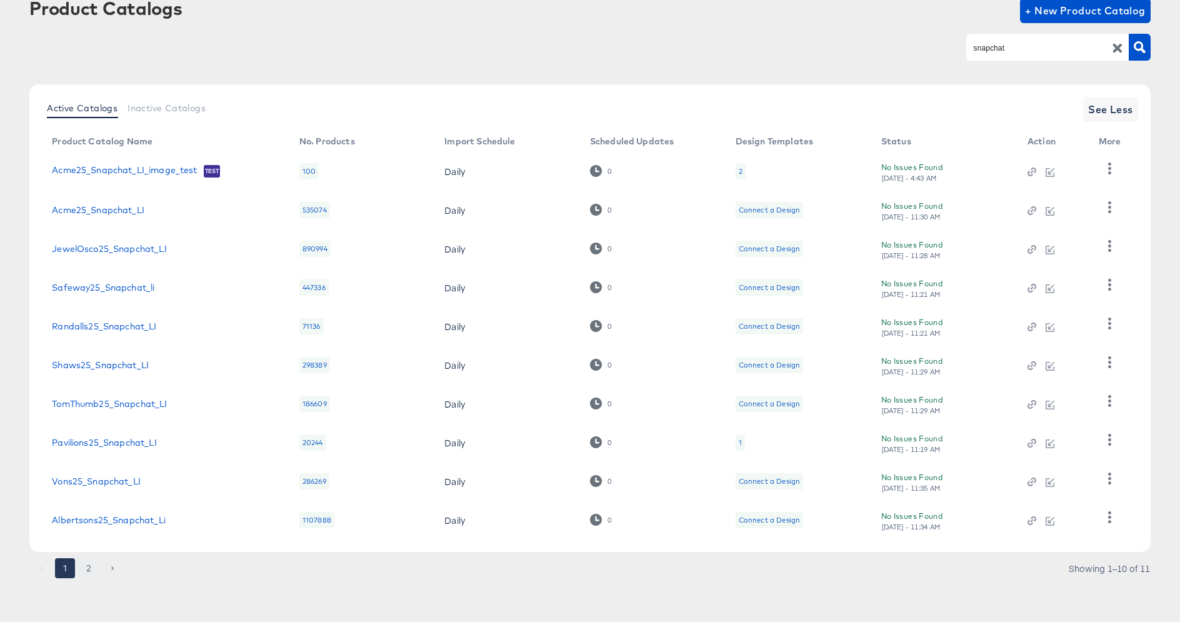
click at [89, 560] on button "2" at bounding box center [89, 568] width 20 height 20
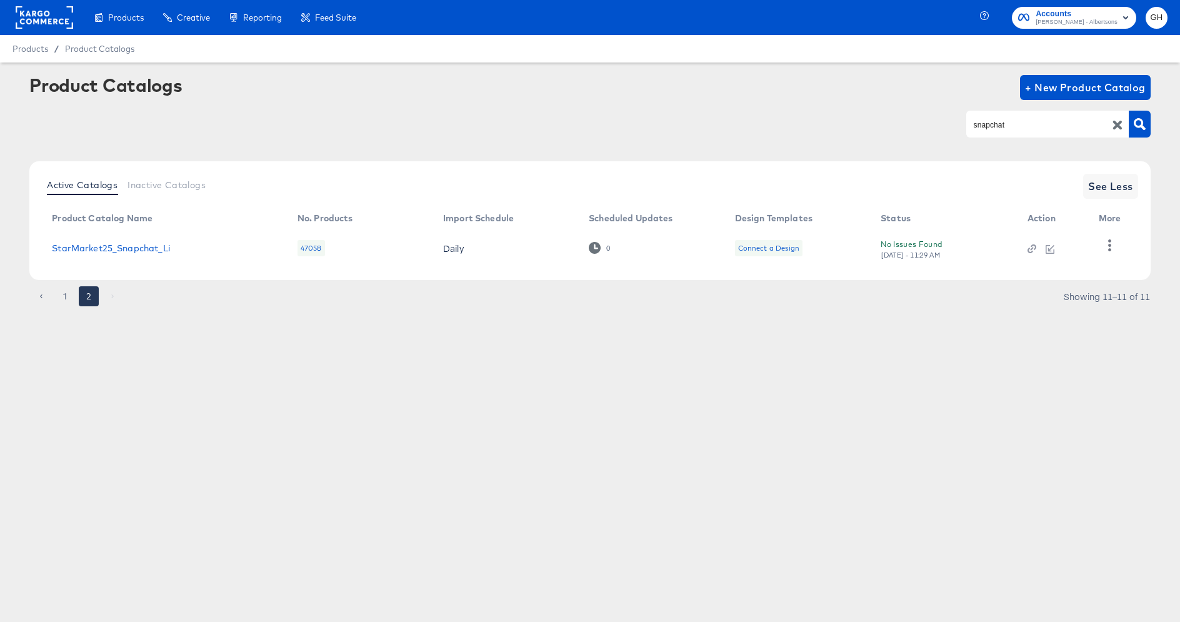
scroll to position [0, 0]
click at [72, 298] on button "1" at bounding box center [65, 296] width 20 height 20
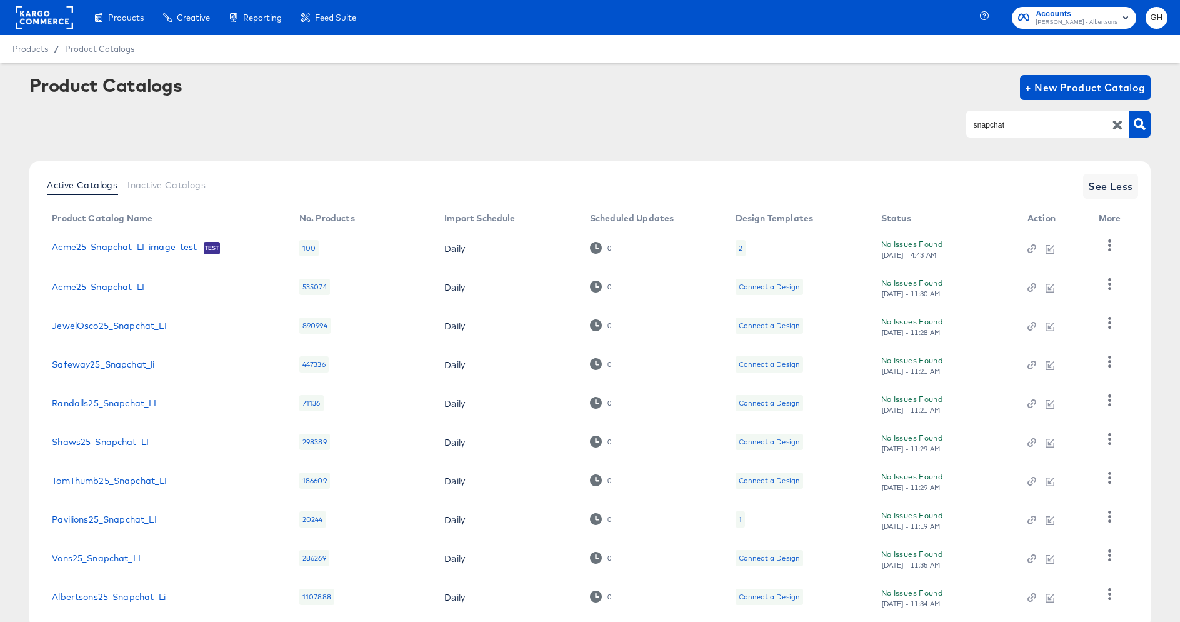
scroll to position [77, 0]
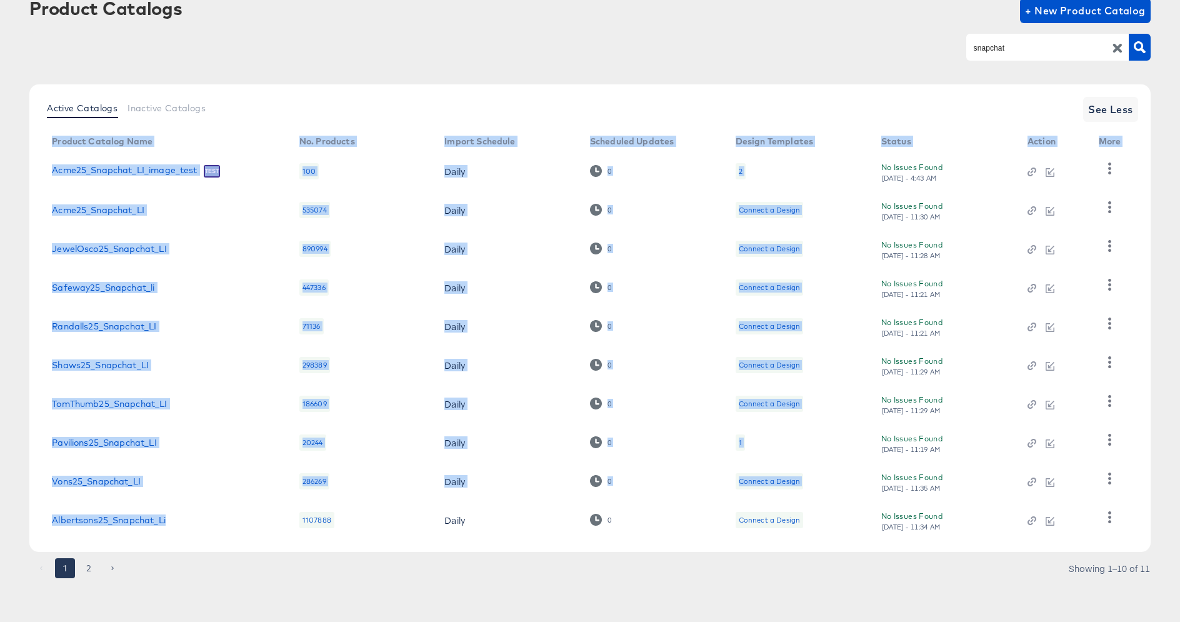
drag, startPoint x: 221, startPoint y: 522, endPoint x: 31, endPoint y: 263, distance: 321.6
click at [31, 263] on div "Active Catalogs Inactive Catalogs See Less Product Catalog Name No. Products Im…" at bounding box center [590, 318] width 1122 height 468
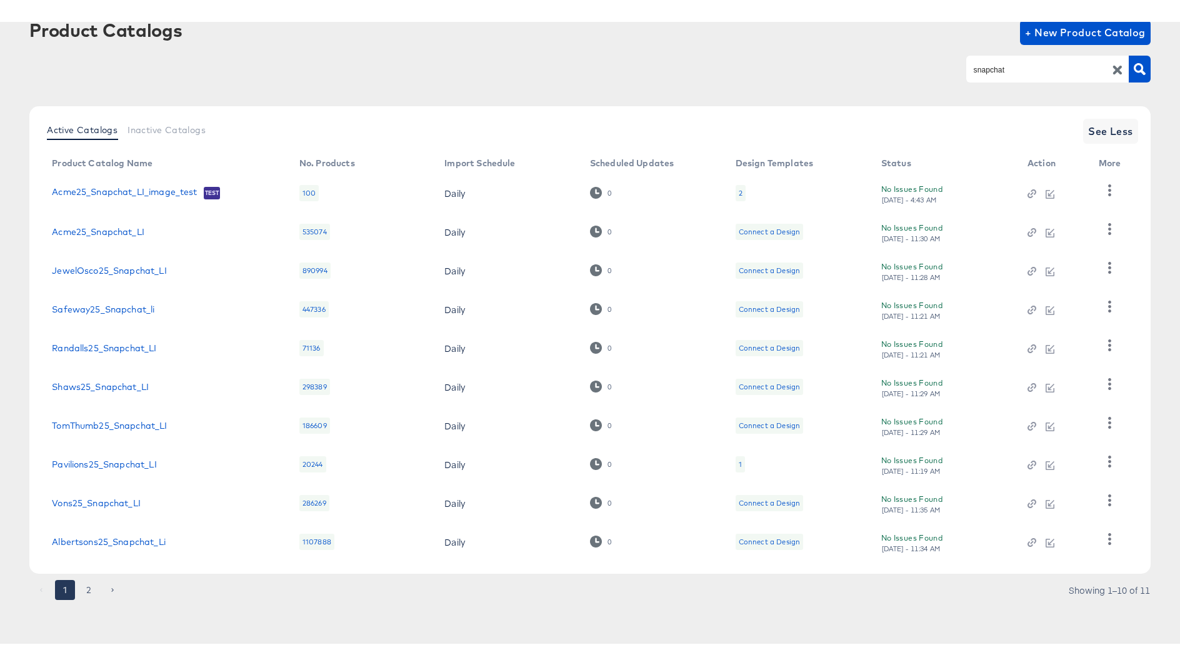
scroll to position [34, 0]
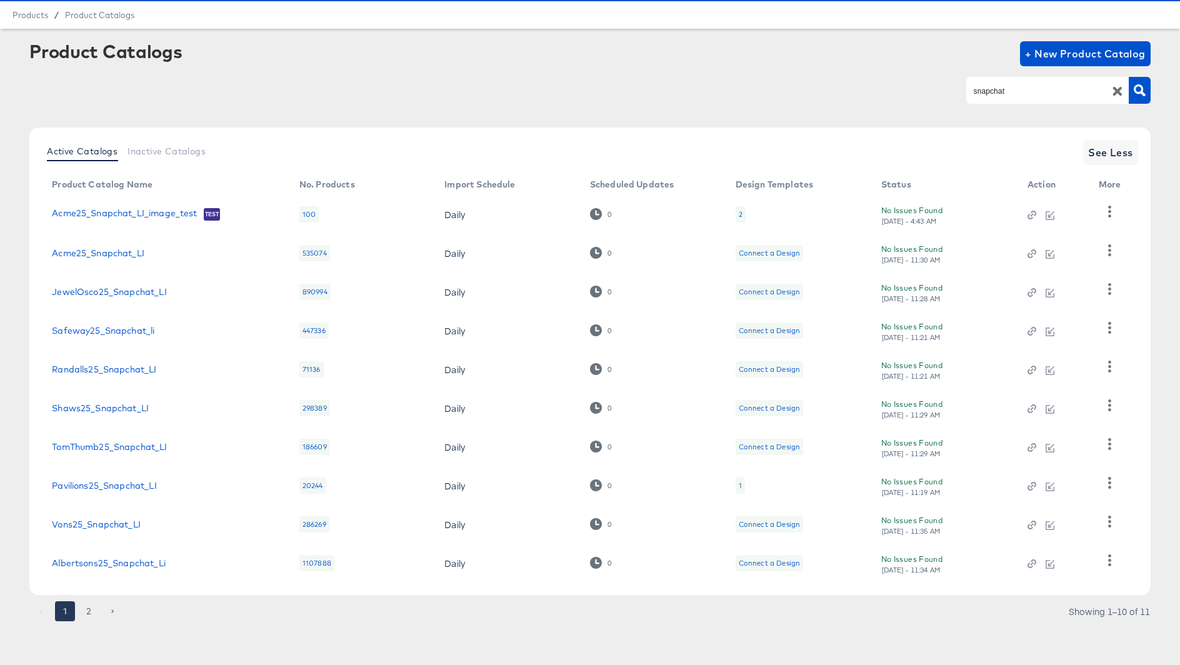
click at [31, 323] on div "Active Catalogs Inactive Catalogs See Less Product Catalog Name No. Products Im…" at bounding box center [590, 362] width 1122 height 468
drag, startPoint x: 49, startPoint y: 328, endPoint x: 190, endPoint y: 328, distance: 140.7
click at [190, 328] on td "Safeway25_Snapchat_li" at bounding box center [166, 330] width 248 height 39
copy link "Safeway25_Snapchat_li"
click at [296, 581] on td "1107888" at bounding box center [361, 563] width 145 height 39
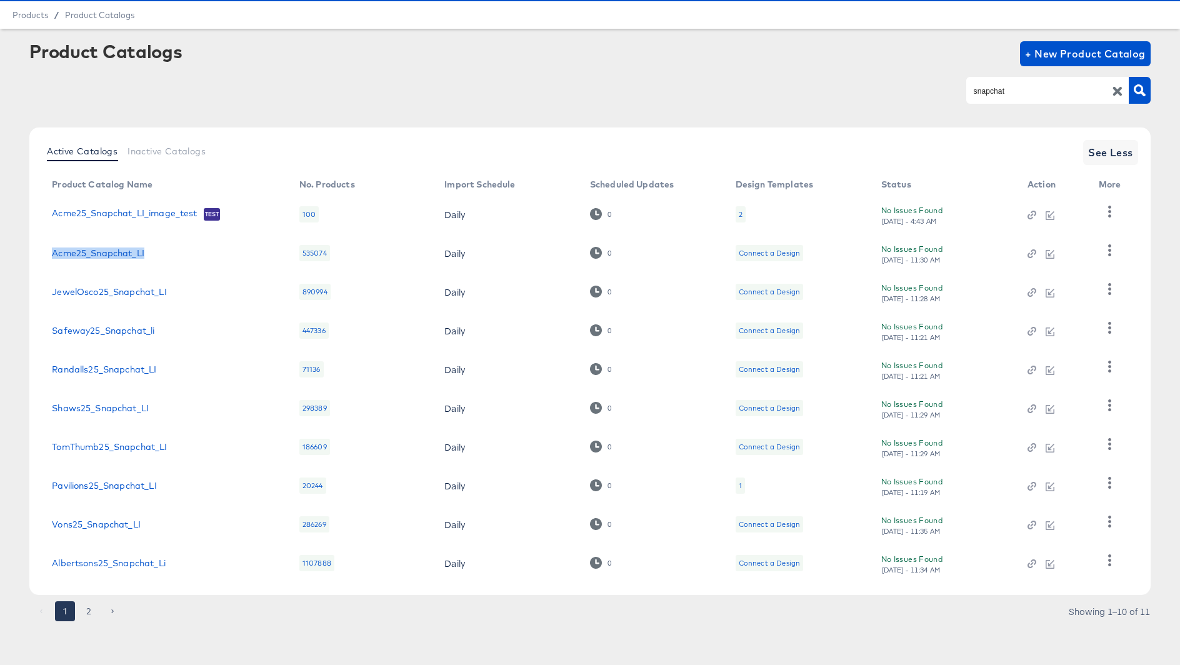
drag, startPoint x: 46, startPoint y: 253, endPoint x: 161, endPoint y: 260, distance: 115.3
click at [161, 260] on td "Acme25_Snapchat_LI" at bounding box center [166, 253] width 248 height 39
copy link "Acme25_Snapchat_LI"
drag, startPoint x: 174, startPoint y: 299, endPoint x: 48, endPoint y: 293, distance: 126.4
click at [48, 293] on td "JewelOsco25_Snapchat_LI" at bounding box center [166, 292] width 248 height 39
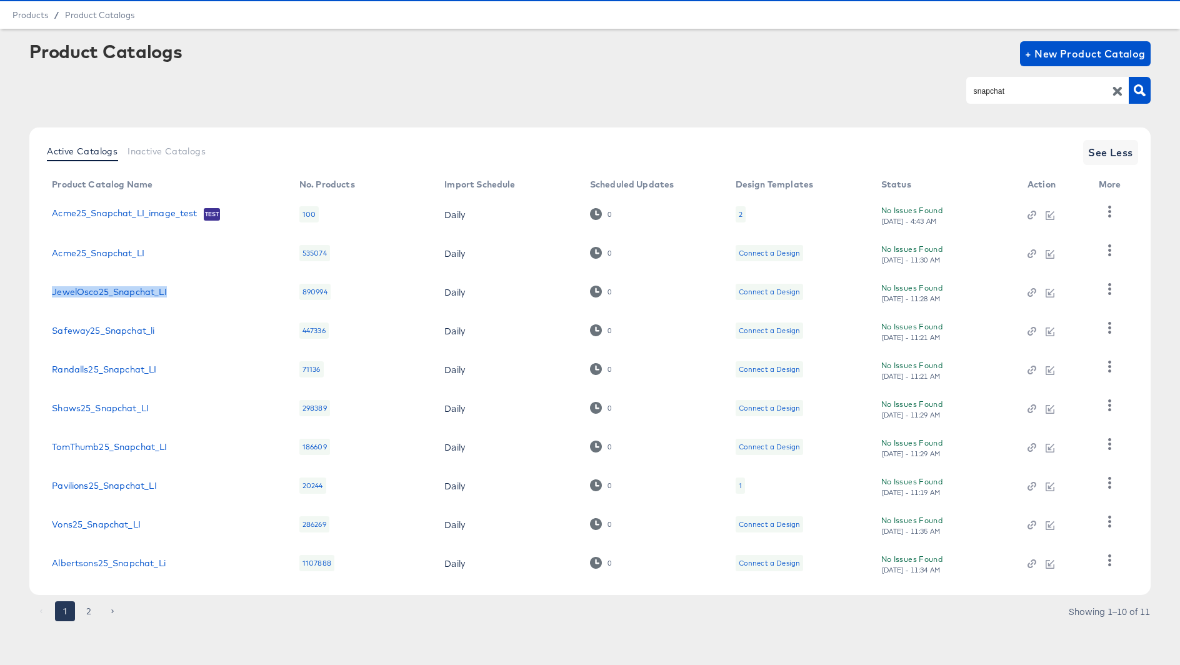
copy link "JewelOsco25_Snapchat_LI"
drag, startPoint x: 159, startPoint y: 325, endPoint x: 169, endPoint y: 333, distance: 12.4
click at [169, 333] on div "Safeway25_Snapchat_li" at bounding box center [163, 331] width 223 height 10
copy link "Safeway25_Snapchat_li"
drag, startPoint x: 166, startPoint y: 371, endPoint x: 52, endPoint y: 373, distance: 114.4
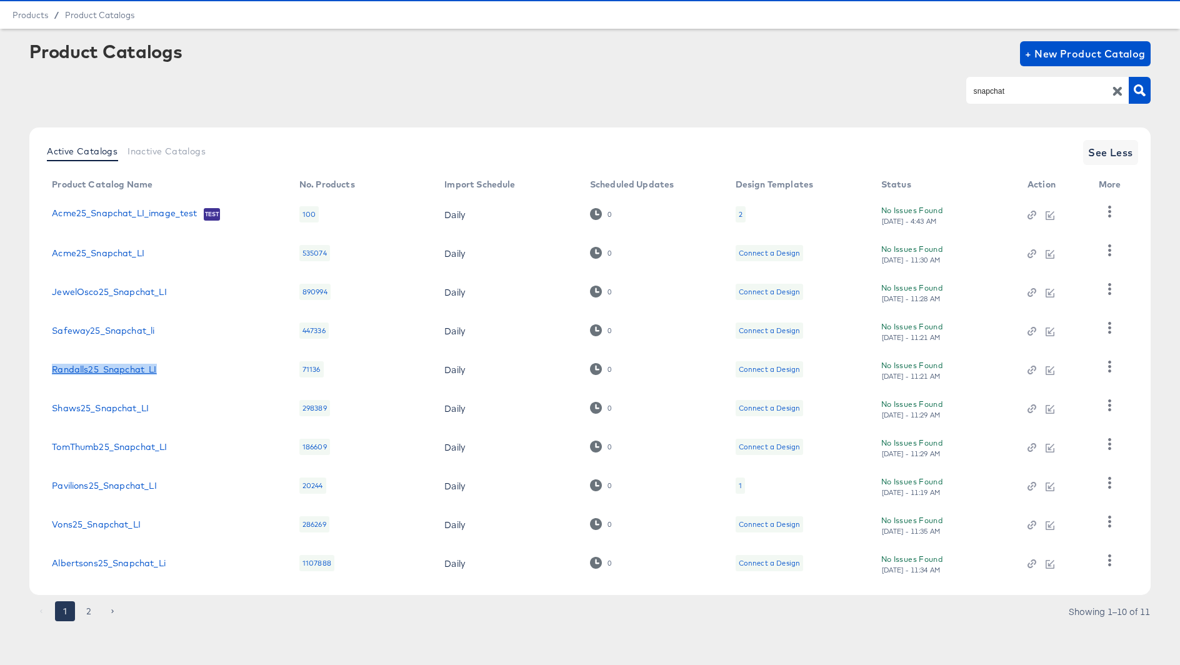
click at [52, 373] on div "Randalls25_Snapchat_LI" at bounding box center [163, 369] width 223 height 10
copy link "Randalls25_Snapchat_LI"
click at [198, 418] on td "Shaws25_Snapchat_LI" at bounding box center [166, 408] width 248 height 39
drag, startPoint x: 170, startPoint y: 416, endPoint x: 44, endPoint y: 398, distance: 126.9
click at [44, 398] on td "Shaws25_Snapchat_LI" at bounding box center [166, 408] width 248 height 39
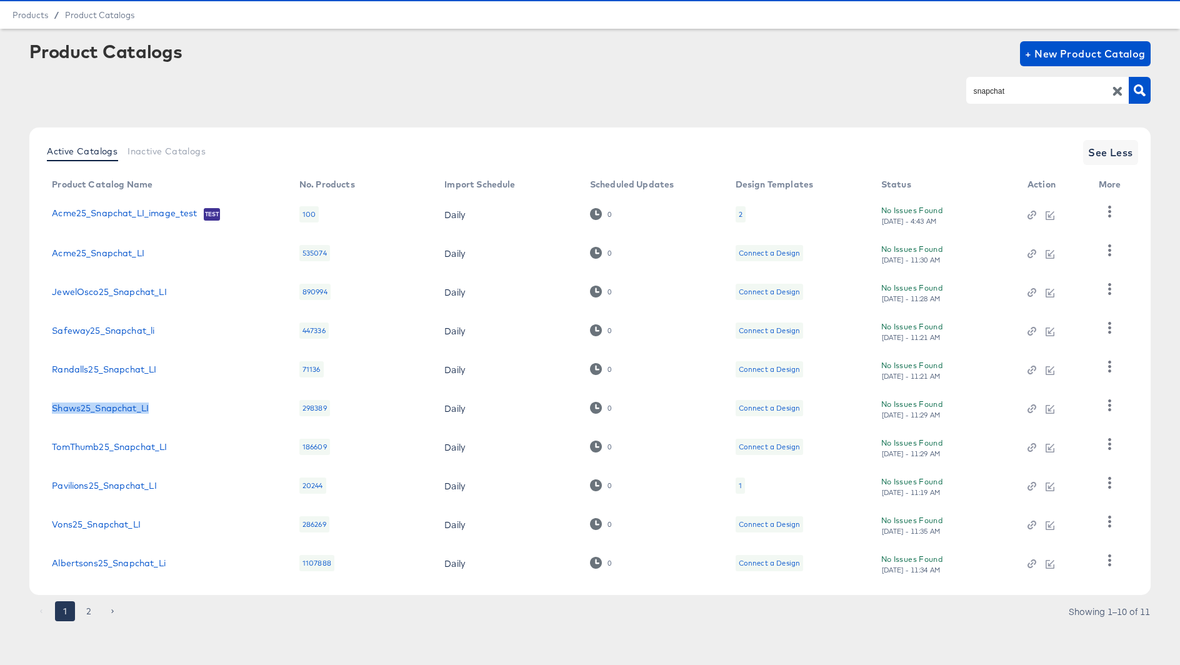
copy link "Shaws25_Snapchat_LI"
drag, startPoint x: 184, startPoint y: 438, endPoint x: 193, endPoint y: 446, distance: 11.5
click at [193, 446] on td "TomThumb25_Snapchat_LI" at bounding box center [166, 447] width 248 height 39
copy link "TomThumb25_Snapchat_LI"
click at [224, 531] on td "Vons25_Snapchat_LI" at bounding box center [166, 524] width 248 height 39
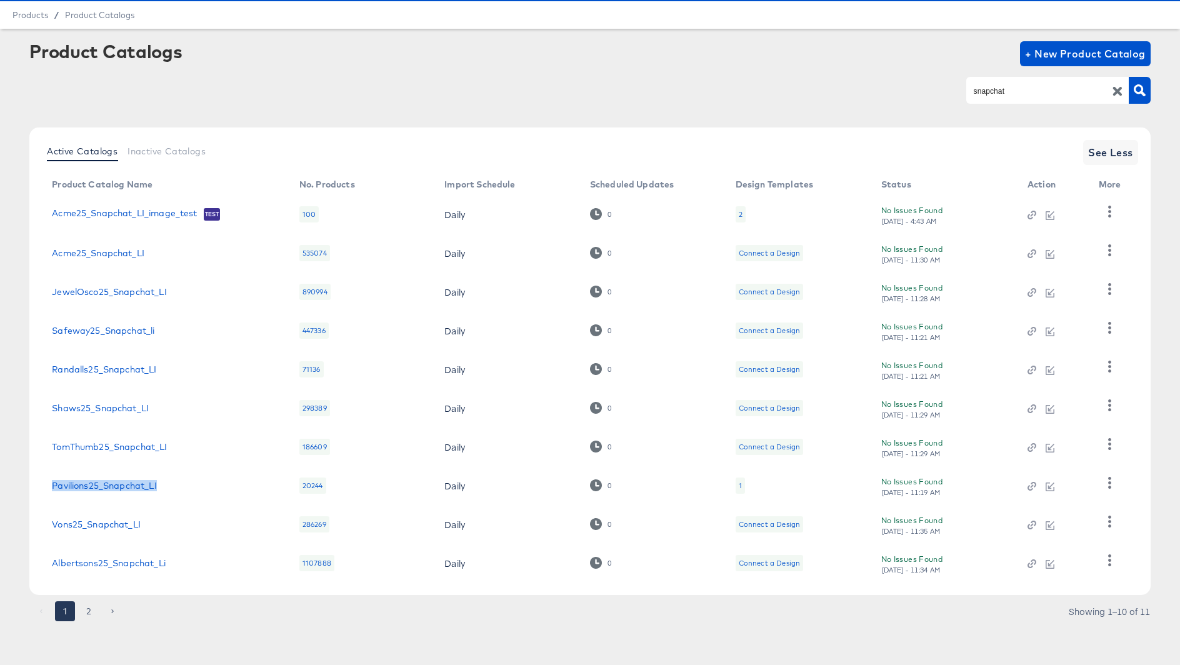
drag, startPoint x: 186, startPoint y: 481, endPoint x: 42, endPoint y: 490, distance: 144.0
click at [42, 490] on td "Pavilions25_Snapchat_LI" at bounding box center [166, 485] width 248 height 39
copy link "Pavilions25_Snapchat_LI"
click at [193, 520] on div "Vons25_Snapchat_LI" at bounding box center [163, 525] width 223 height 10
drag, startPoint x: 184, startPoint y: 530, endPoint x: 48, endPoint y: 523, distance: 137.1
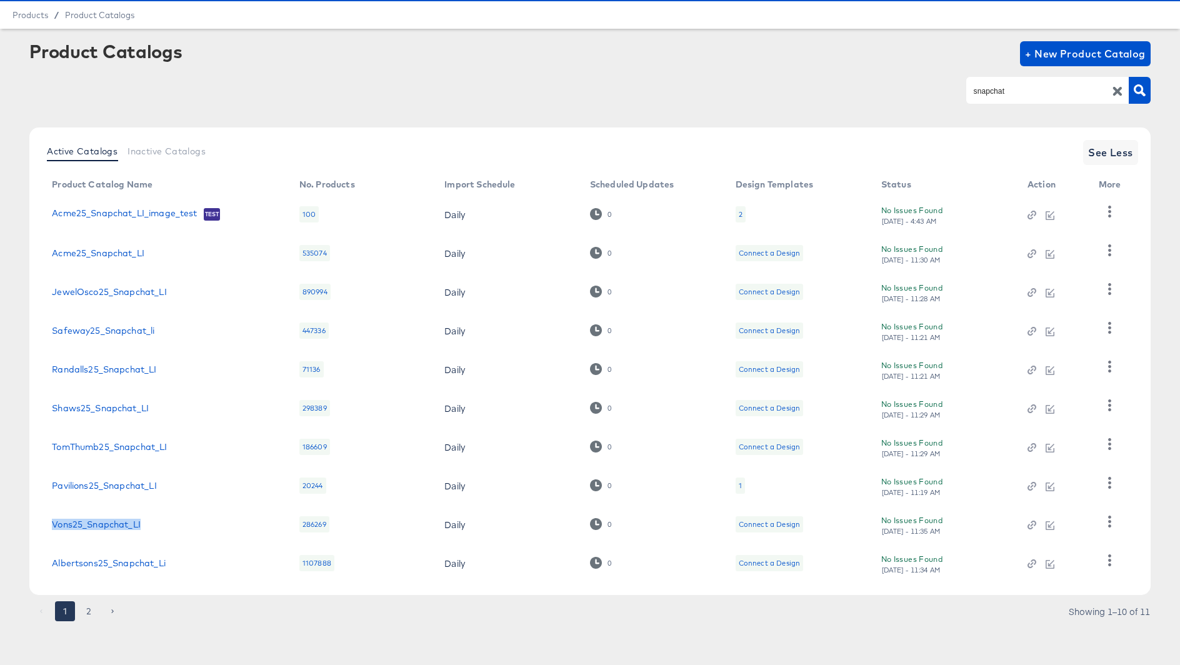
click at [48, 523] on td "Vons25_Snapchat_LI" at bounding box center [166, 524] width 248 height 39
copy link "Vons25_Snapchat_LI"
click at [190, 567] on div "Albertsons25_Snapchat_Li" at bounding box center [163, 563] width 223 height 10
drag, startPoint x: 188, startPoint y: 567, endPoint x: 48, endPoint y: 565, distance: 140.7
click at [48, 565] on td "Albertsons25_Snapchat_Li" at bounding box center [166, 563] width 248 height 39
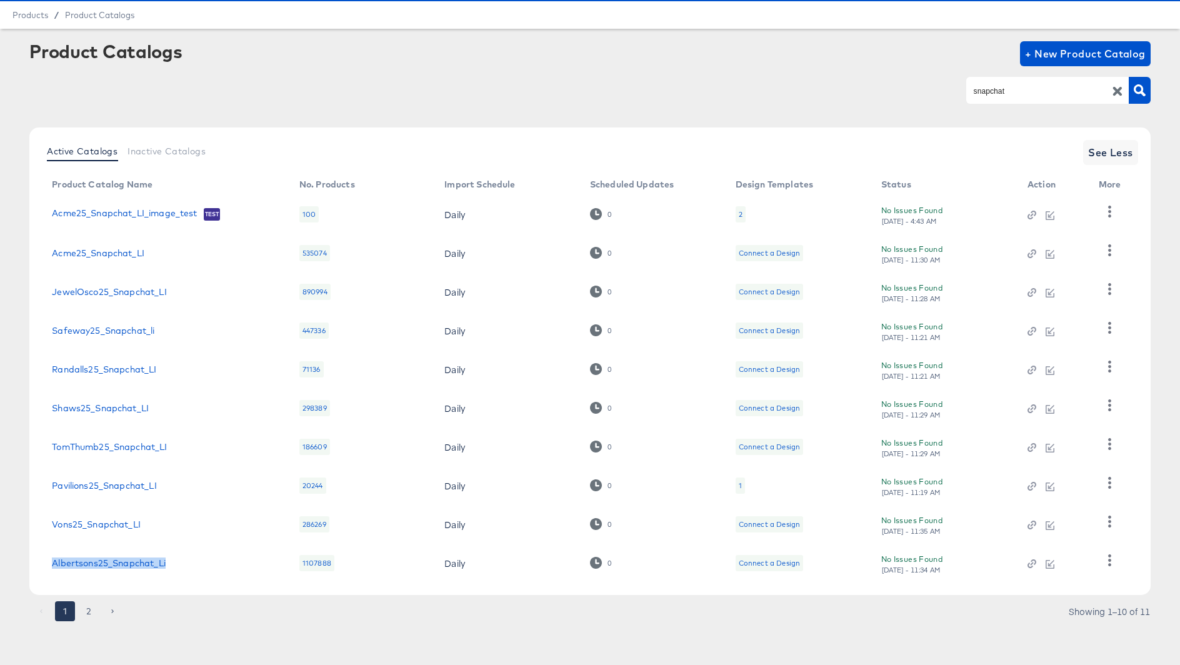
copy link "Albertsons25_Snapchat_Li"
click at [89, 615] on button "2" at bounding box center [89, 611] width 20 height 20
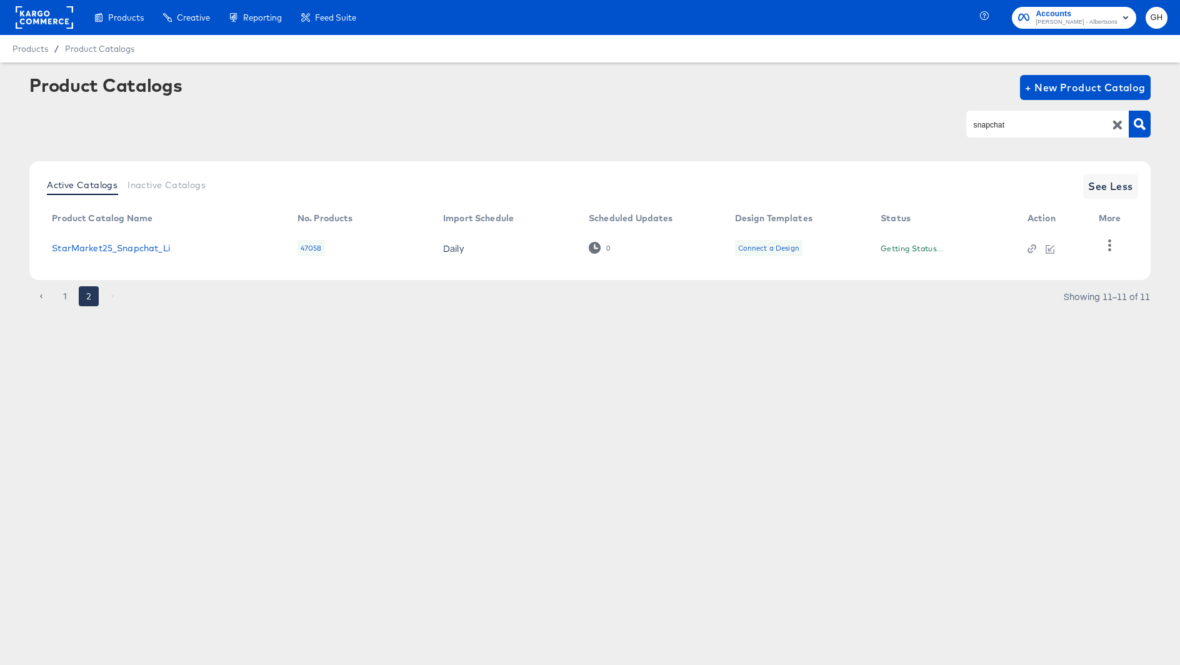
scroll to position [0, 0]
drag, startPoint x: 183, startPoint y: 251, endPoint x: 48, endPoint y: 251, distance: 135.7
click at [48, 251] on td "StarMarket25_Snapchat_Li" at bounding box center [165, 248] width 246 height 39
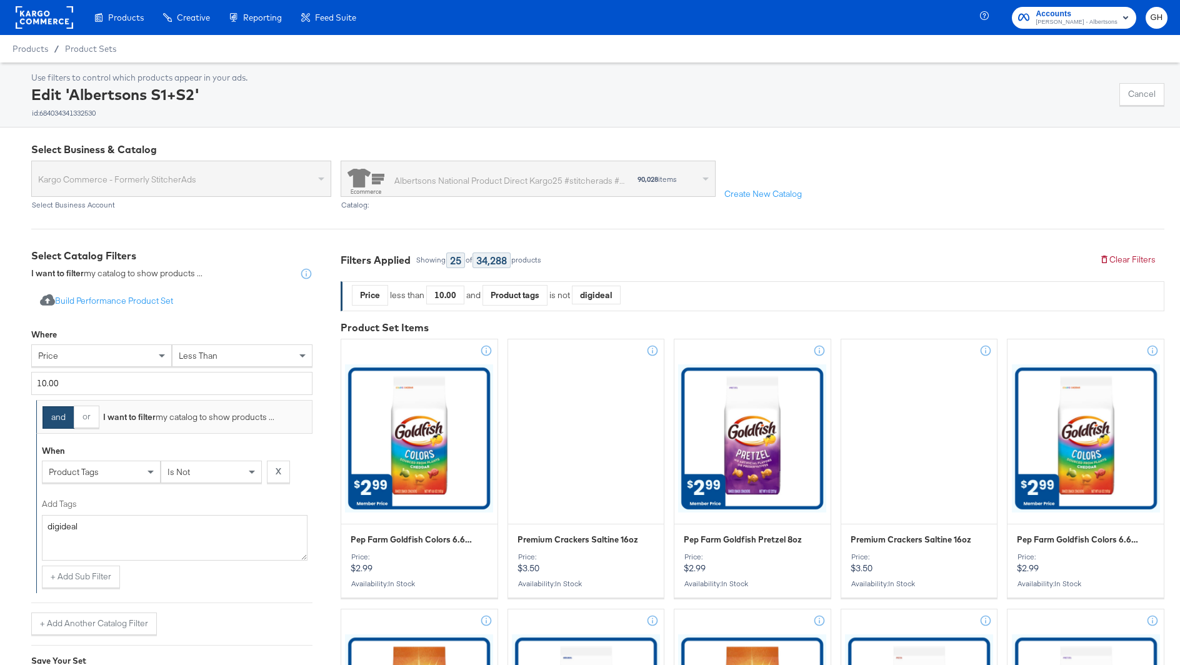
scroll to position [171, 0]
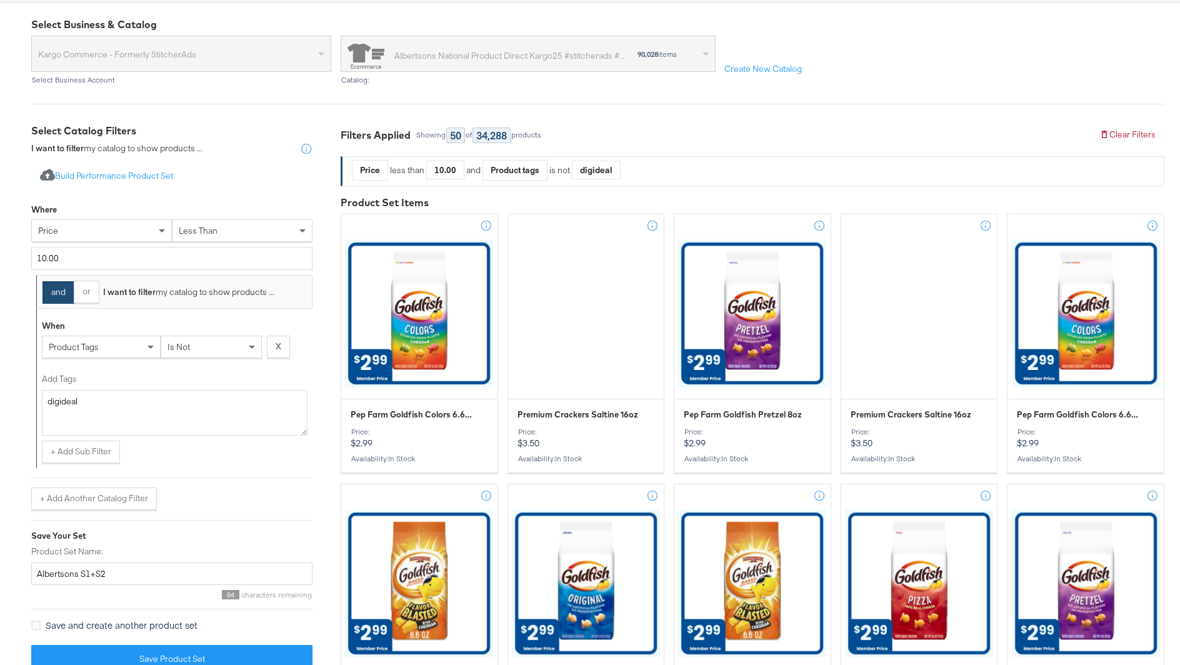
scroll to position [128, 0]
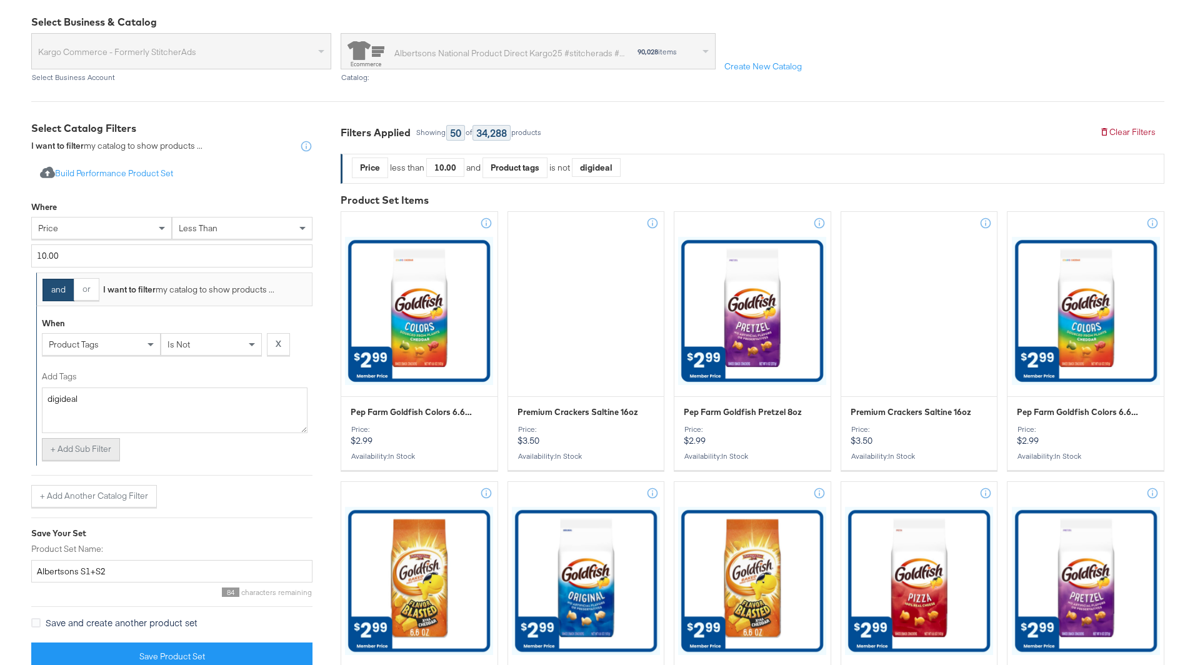
click at [81, 445] on button "+ Add Sub Filter" at bounding box center [81, 449] width 78 height 23
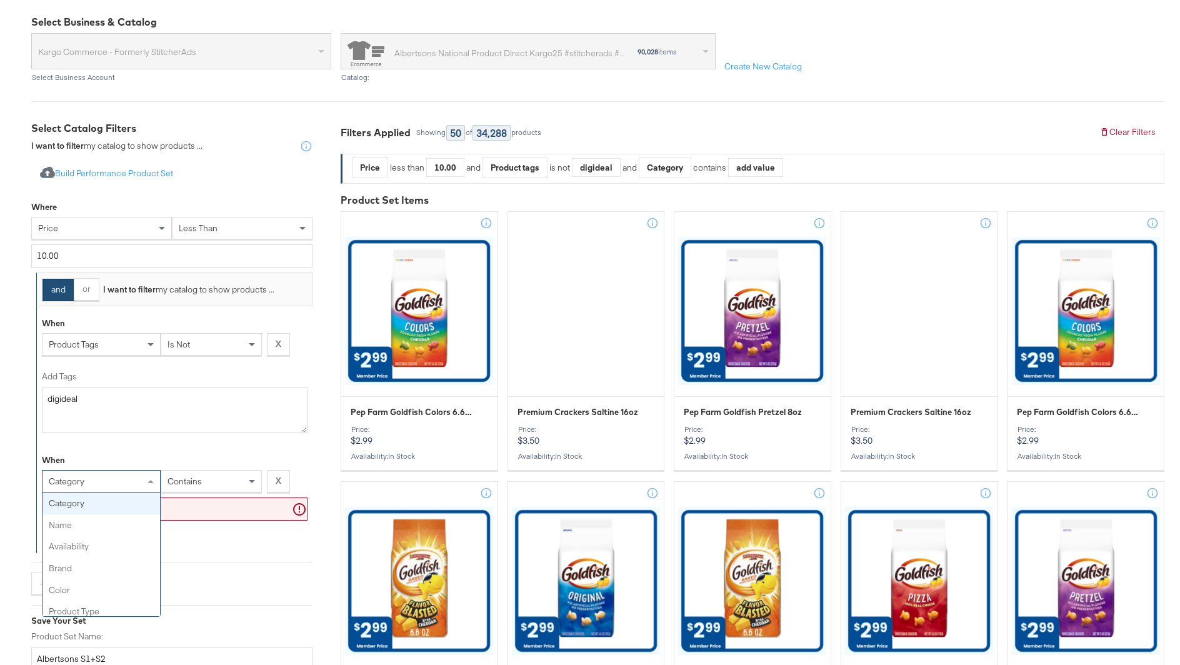
click at [89, 483] on div "category" at bounding box center [102, 481] width 118 height 21
type input "custo"
click at [222, 471] on div "is" at bounding box center [211, 481] width 100 height 21
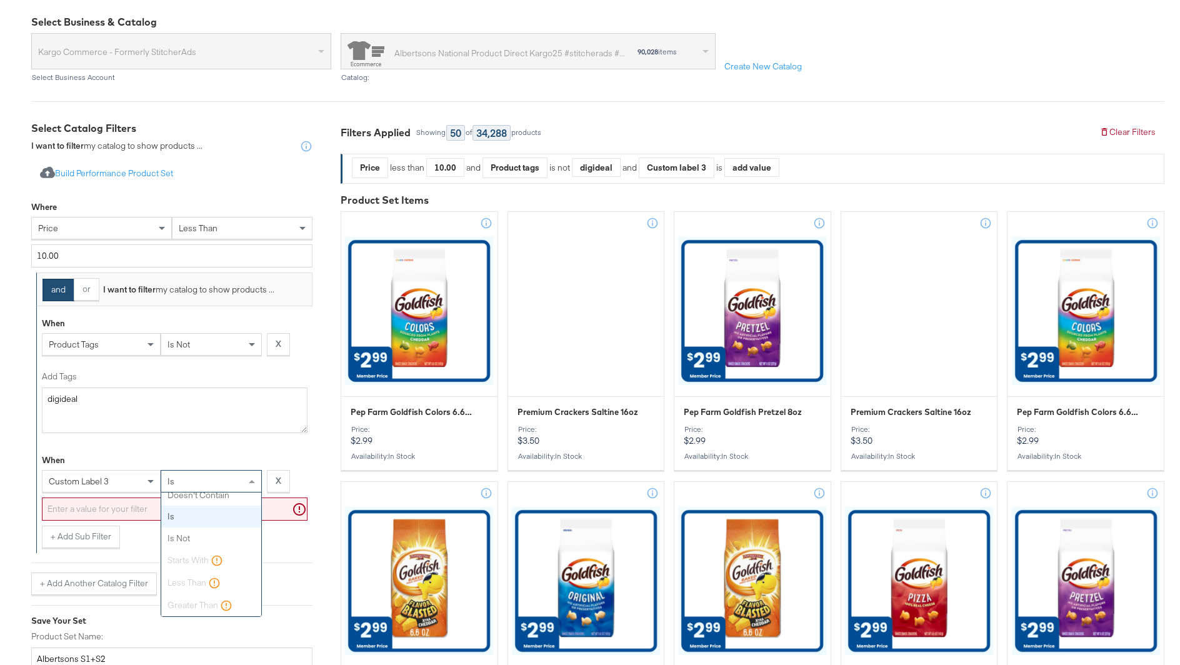
scroll to position [0, 0]
click at [214, 506] on input "text" at bounding box center [175, 509] width 266 height 23
type input "oms"
click at [189, 476] on span "contains" at bounding box center [185, 481] width 34 height 11
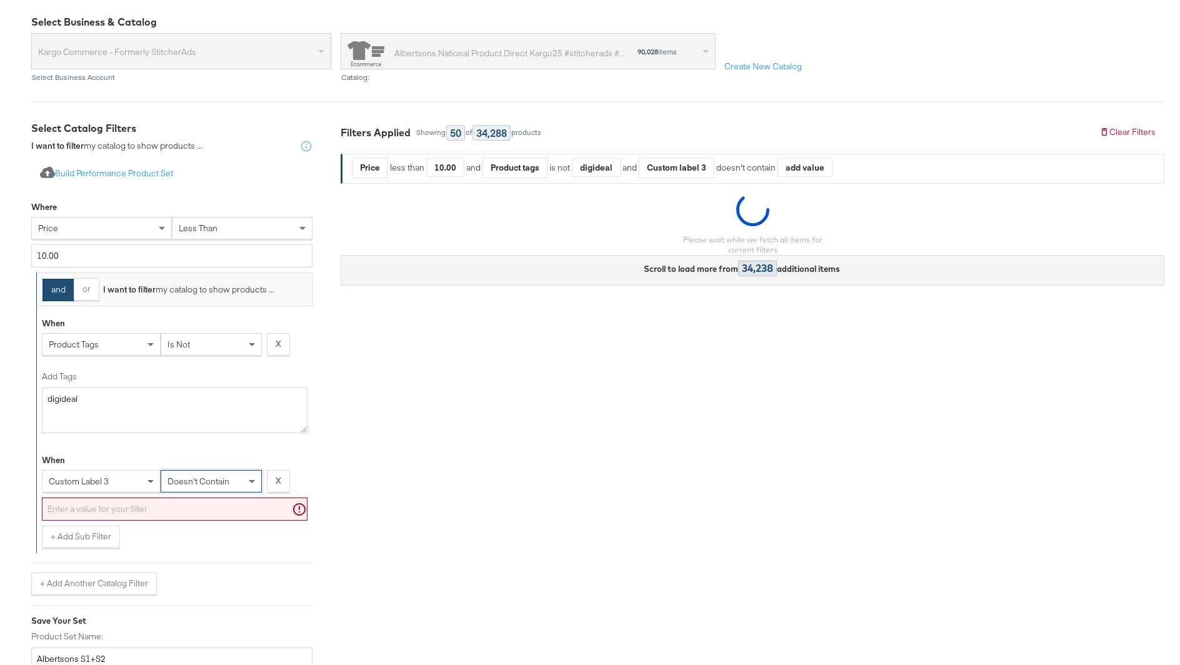
click at [201, 499] on input "text" at bounding box center [175, 509] width 266 height 23
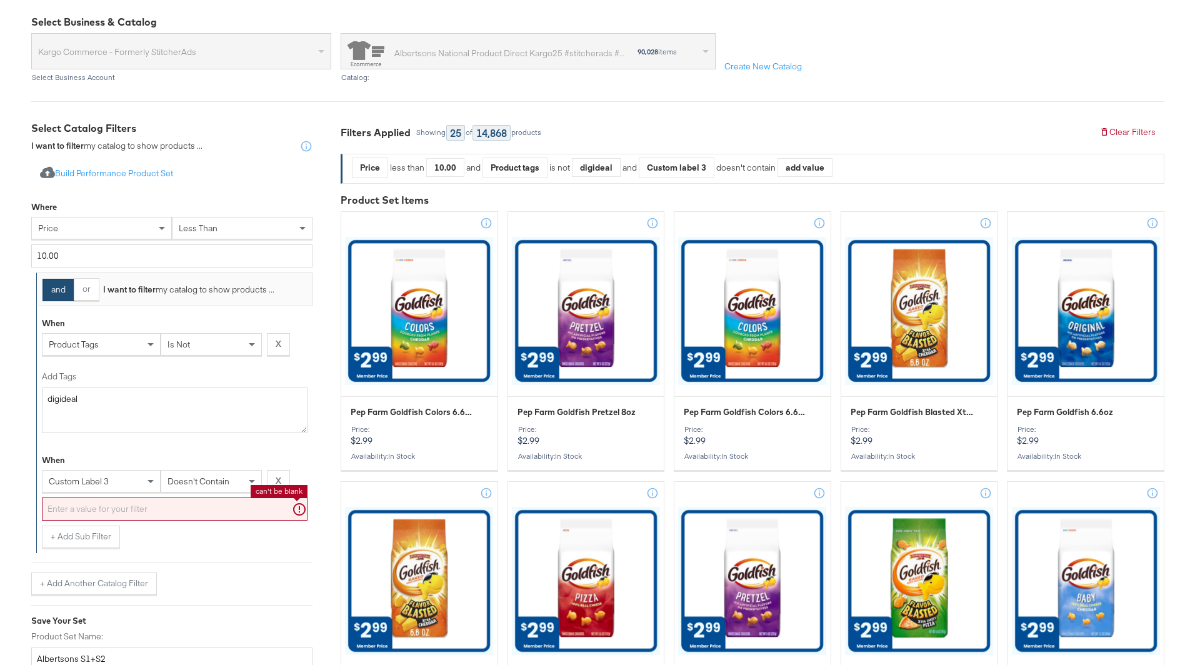
click at [201, 509] on input "text" at bounding box center [175, 509] width 266 height 23
click at [222, 539] on div "+ Add Sub Filter" at bounding box center [175, 537] width 266 height 23
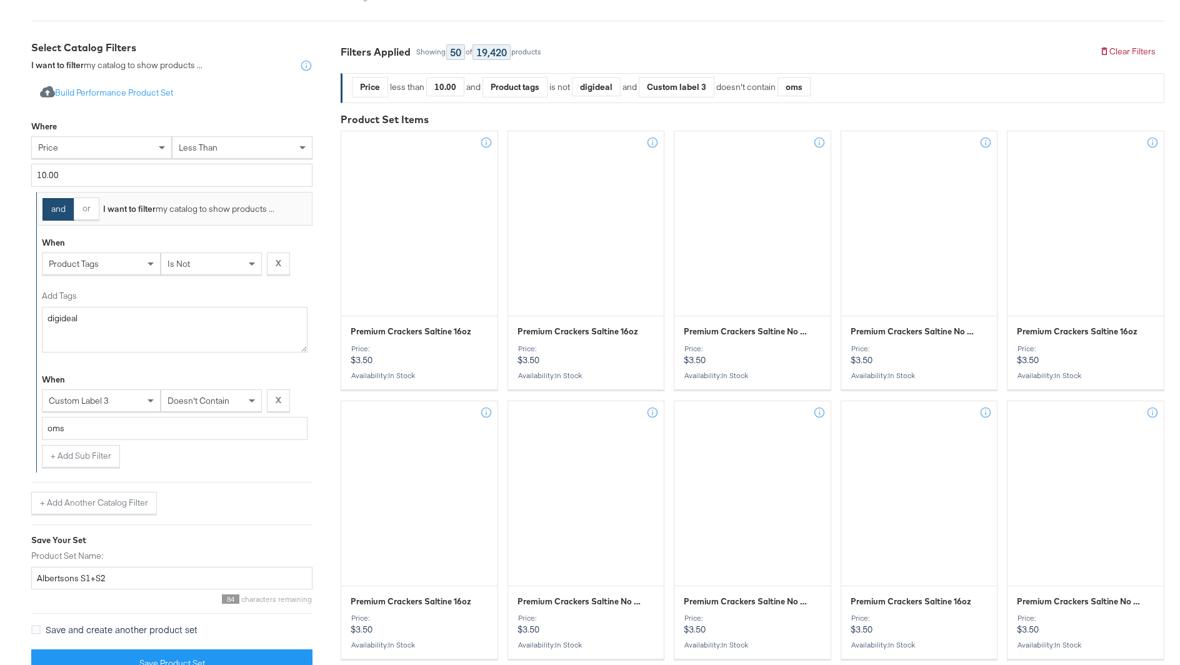
scroll to position [211, 0]
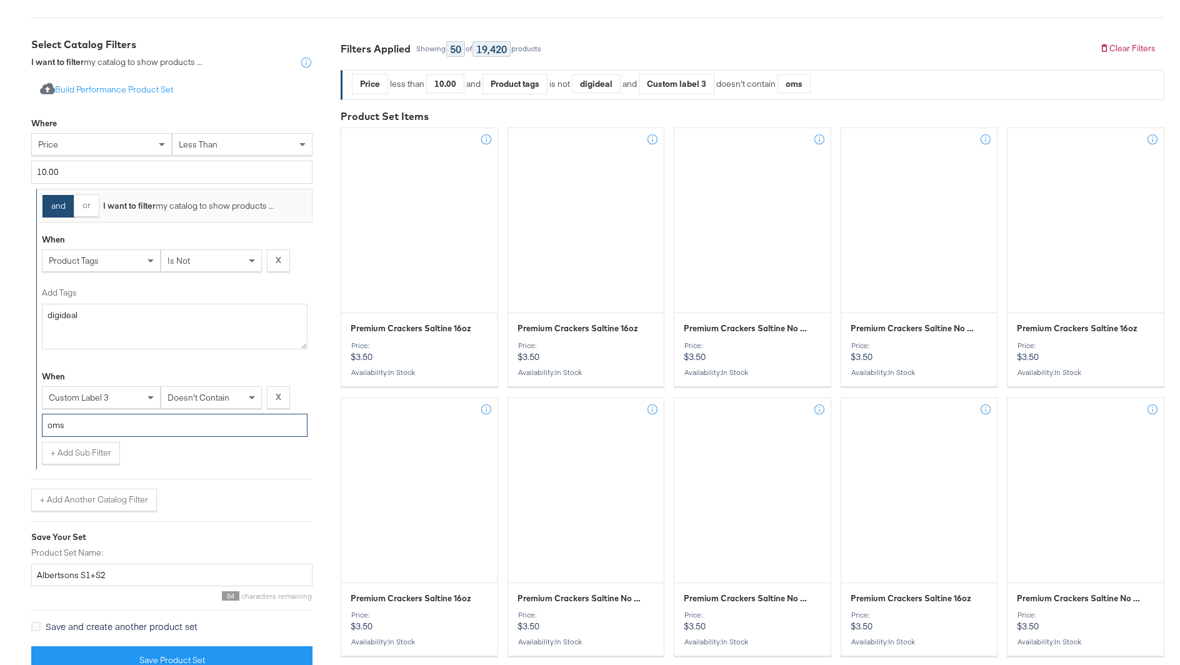
drag, startPoint x: 135, startPoint y: 423, endPoint x: 11, endPoint y: 421, distance: 123.8
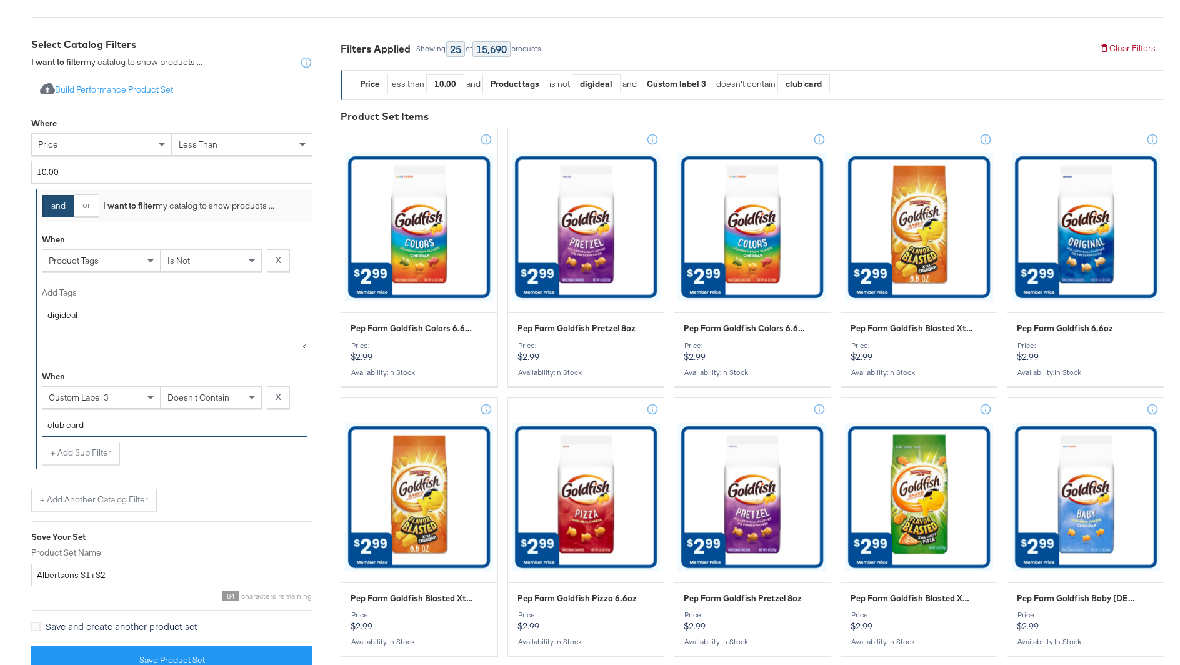
type input "club card"
click at [231, 391] on div "doesn't contain" at bounding box center [211, 397] width 100 height 21
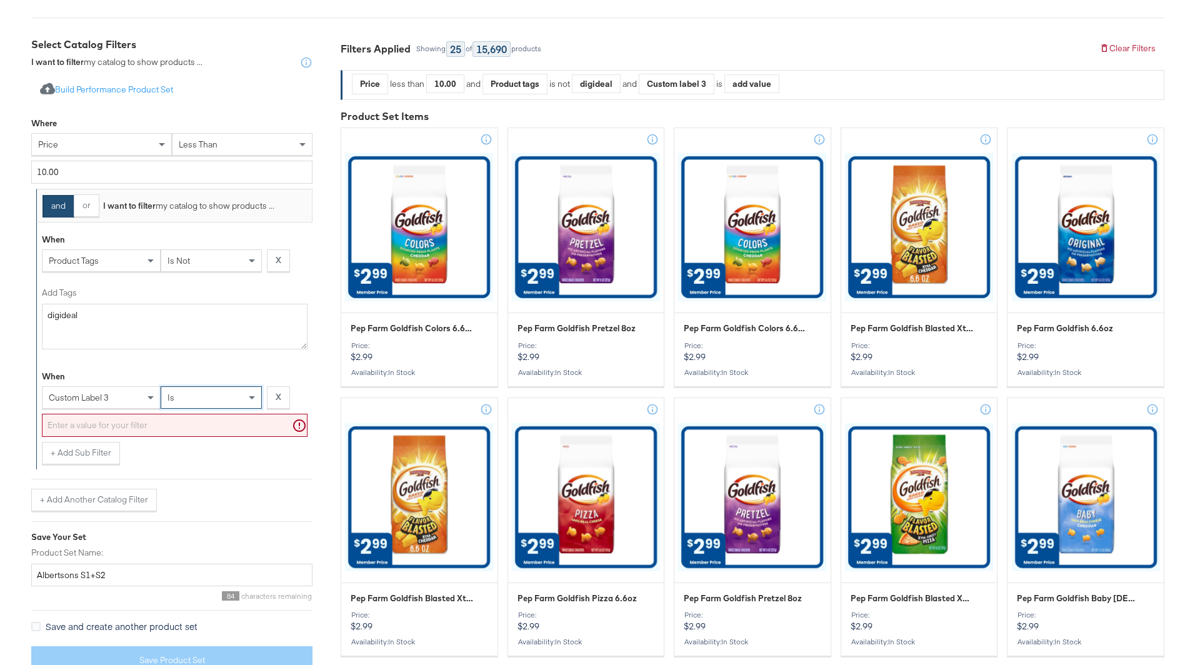
click at [193, 403] on div "is" at bounding box center [211, 397] width 100 height 21
click at [199, 421] on input "text" at bounding box center [175, 425] width 266 height 23
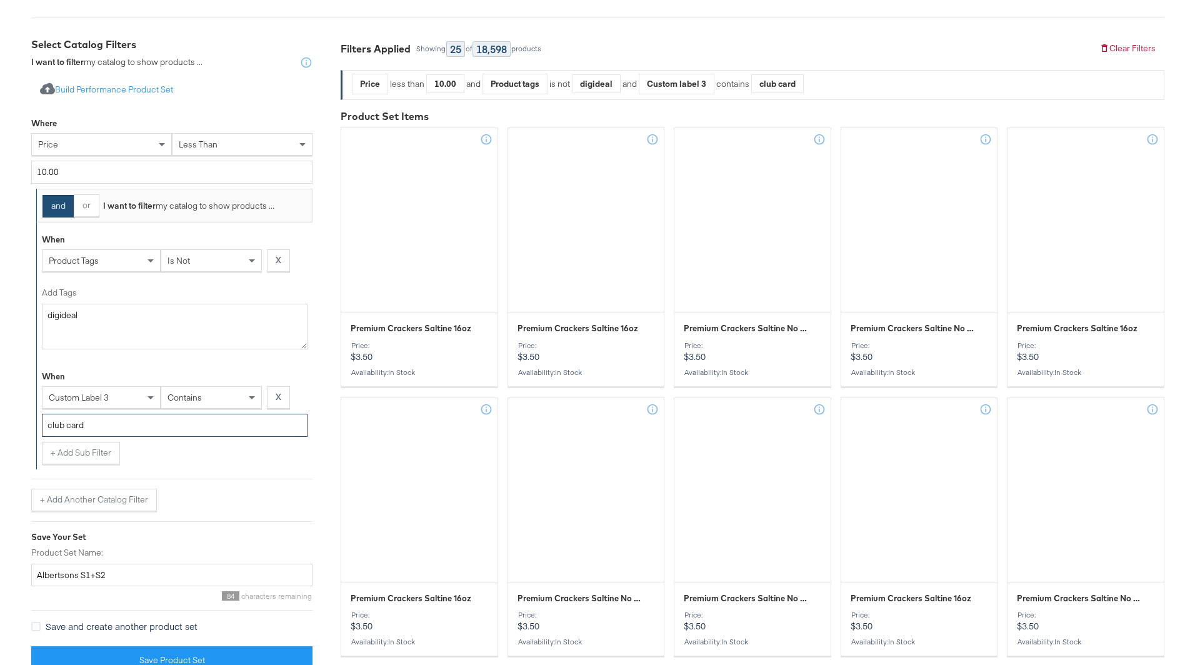
type input "club card"
click at [242, 465] on div "When custom label 3 contains X club card + Add Sub Filter" at bounding box center [174, 414] width 276 height 110
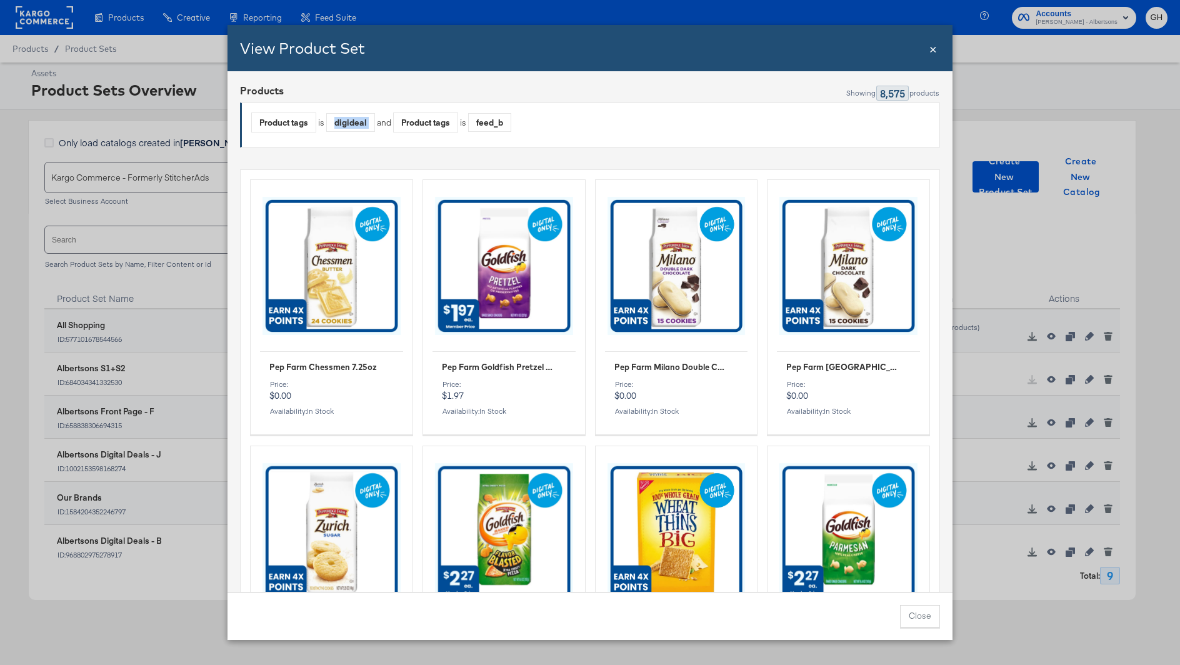
scroll to position [14, 0]
